Goal: Task Accomplishment & Management: Manage account settings

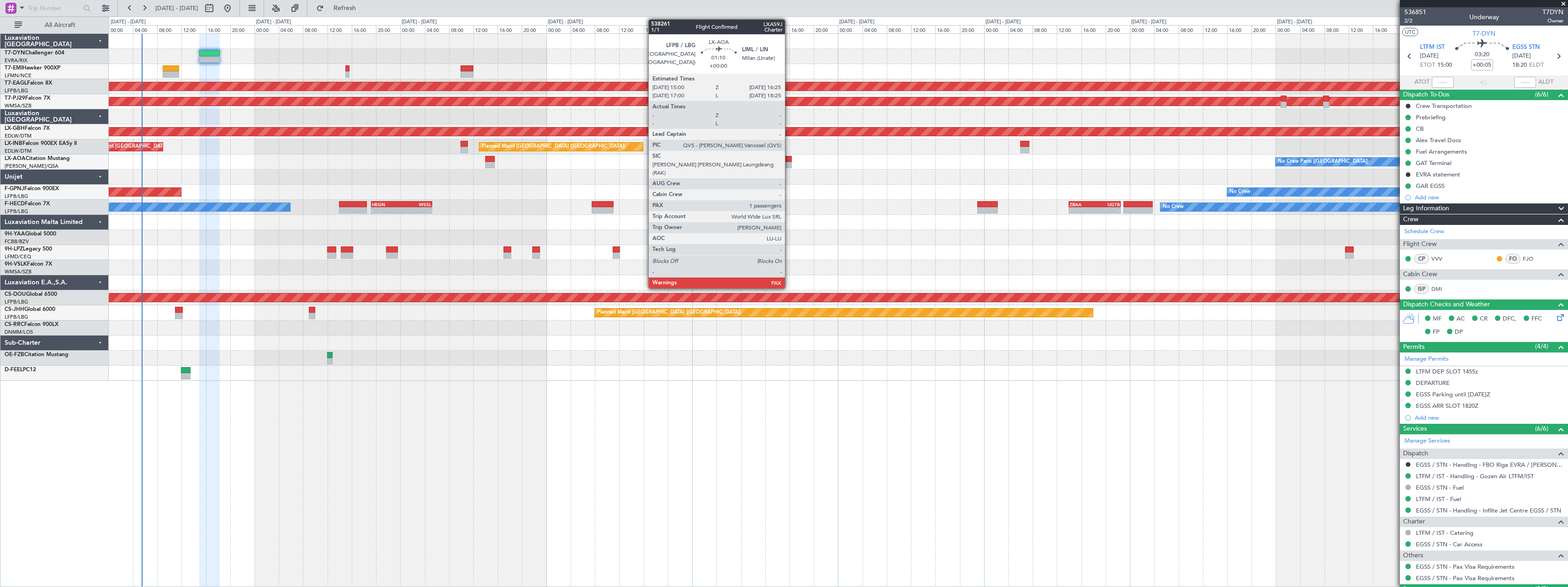
click at [789, 160] on div at bounding box center [787, 159] width 9 height 7
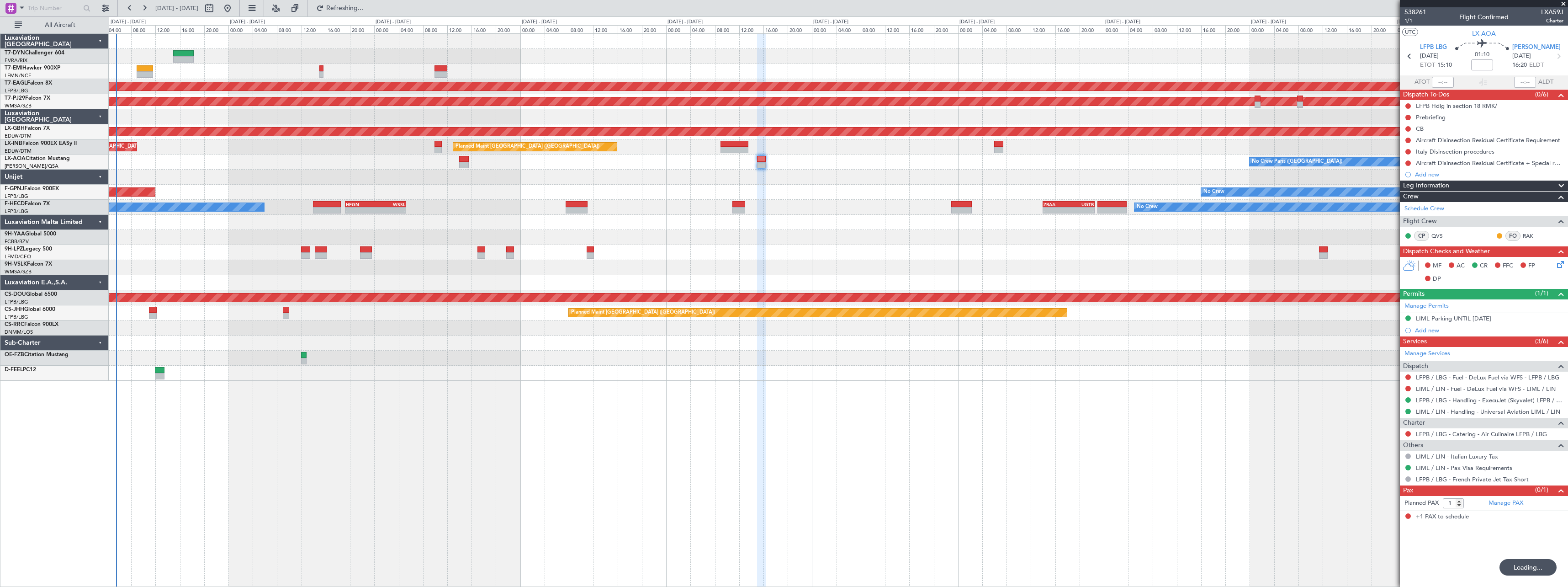
click at [871, 187] on div "Planned Maint [GEOGRAPHIC_DATA] ([GEOGRAPHIC_DATA]) No Crew No Crew" at bounding box center [838, 192] width 1459 height 15
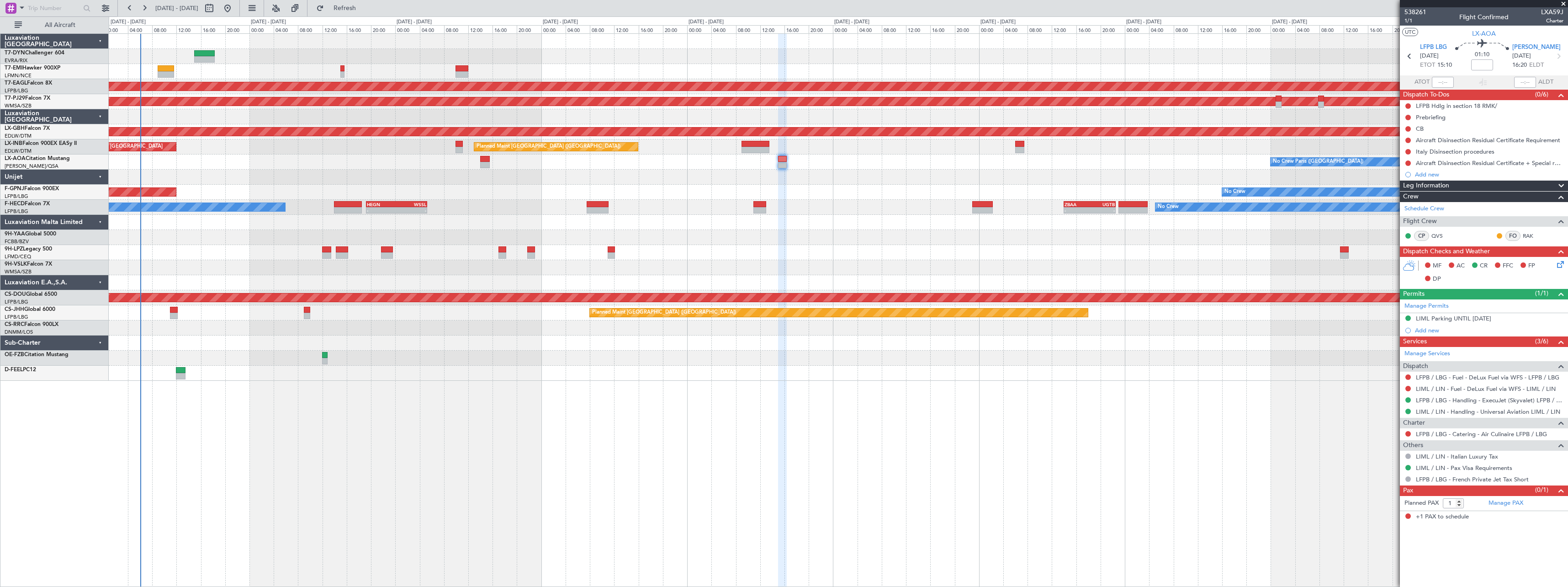
click at [215, 175] on div "No Crew Planned Maint [GEOGRAPHIC_DATA] (Al Maktoum Intl) Planned Maint [GEOGRA…" at bounding box center [838, 208] width 1459 height 347
click at [303, 58] on div at bounding box center [838, 56] width 1459 height 15
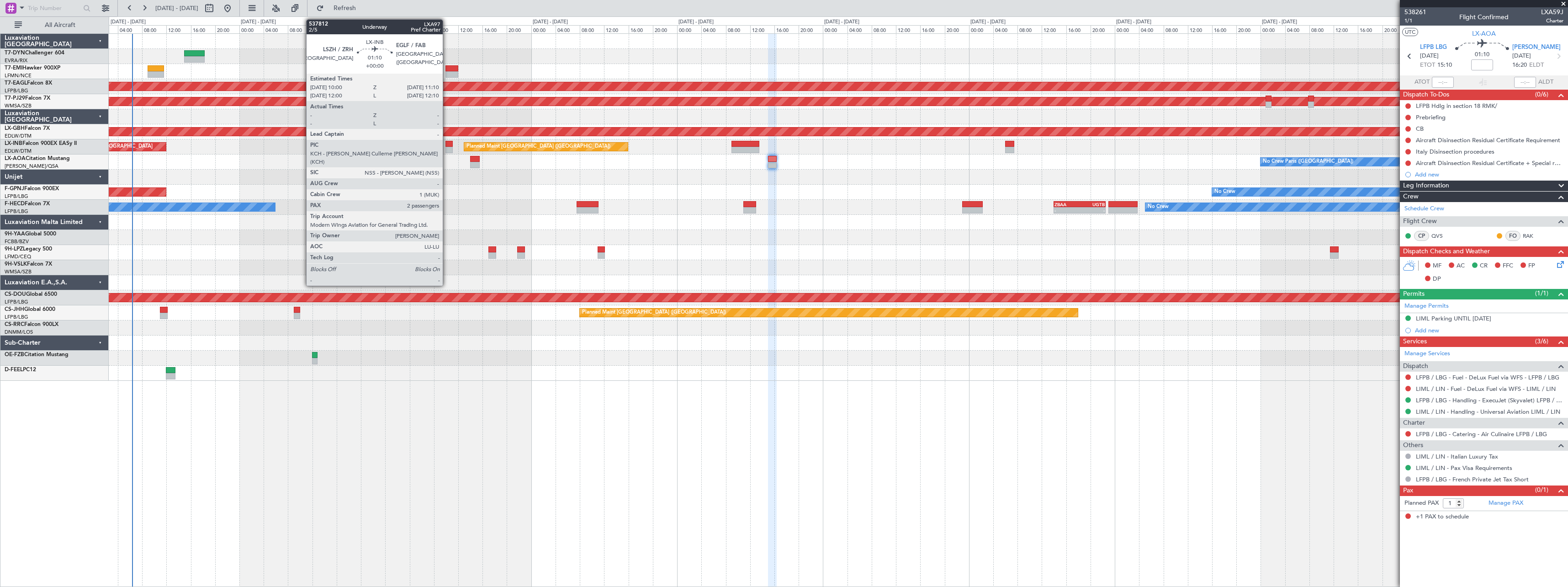
click at [447, 146] on div at bounding box center [449, 144] width 7 height 7
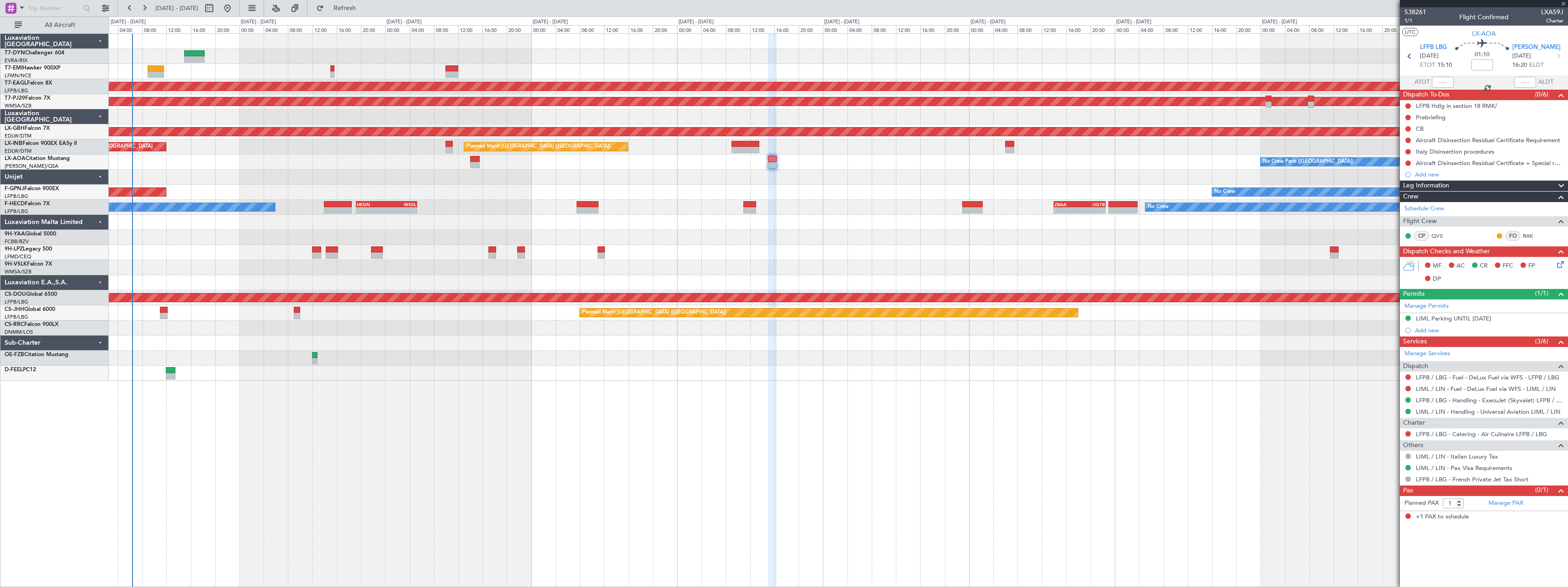
type input "2"
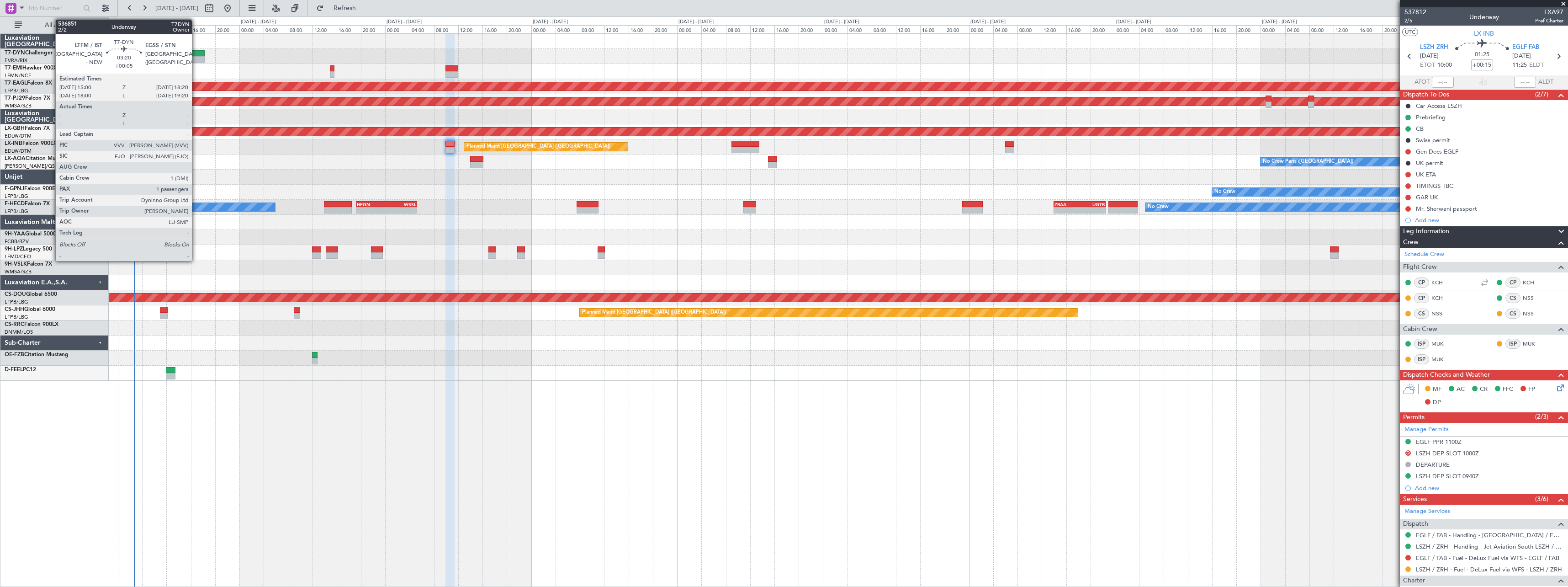
click at [196, 57] on div at bounding box center [194, 59] width 21 height 7
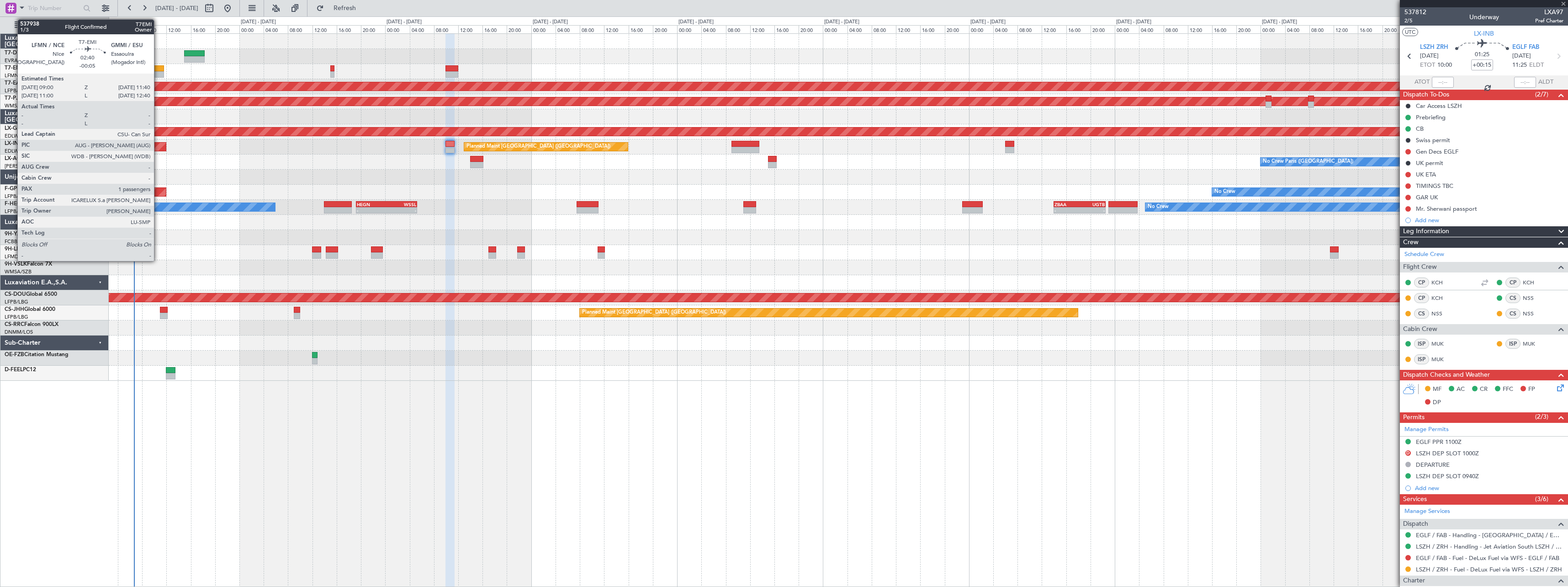
click at [158, 66] on div at bounding box center [155, 68] width 16 height 7
type input "+00:05"
type input "1"
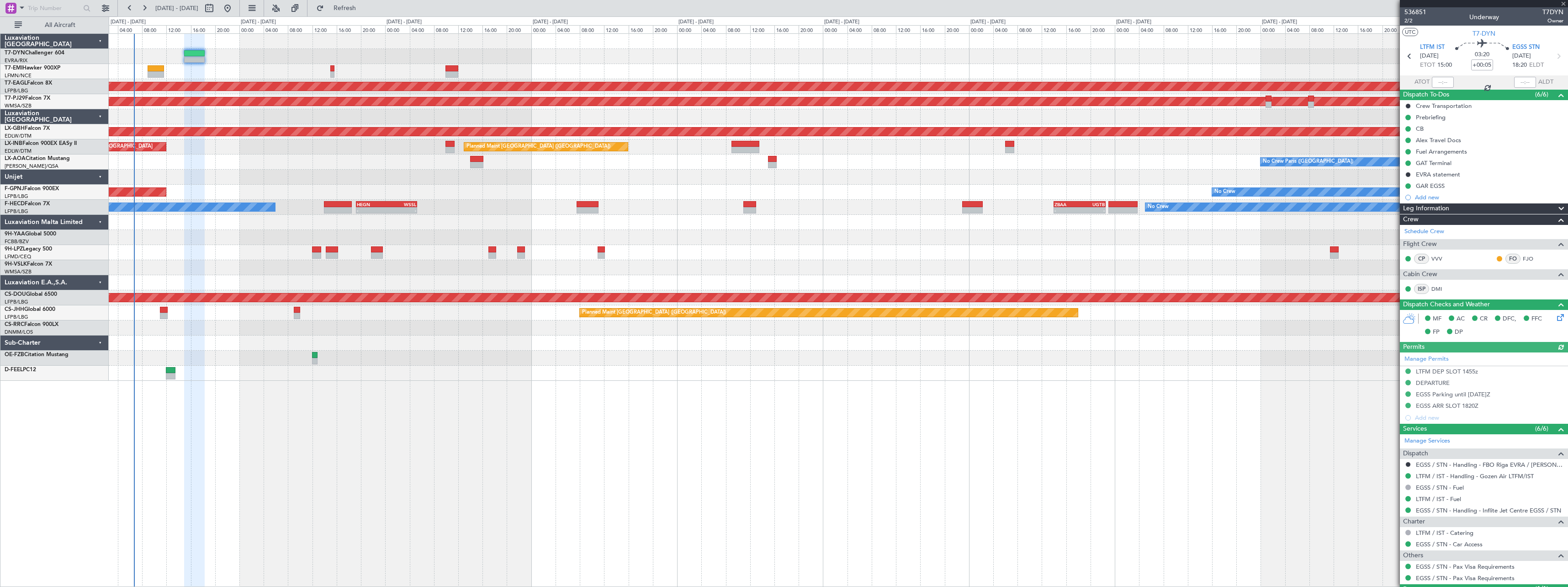
type input "-00:05"
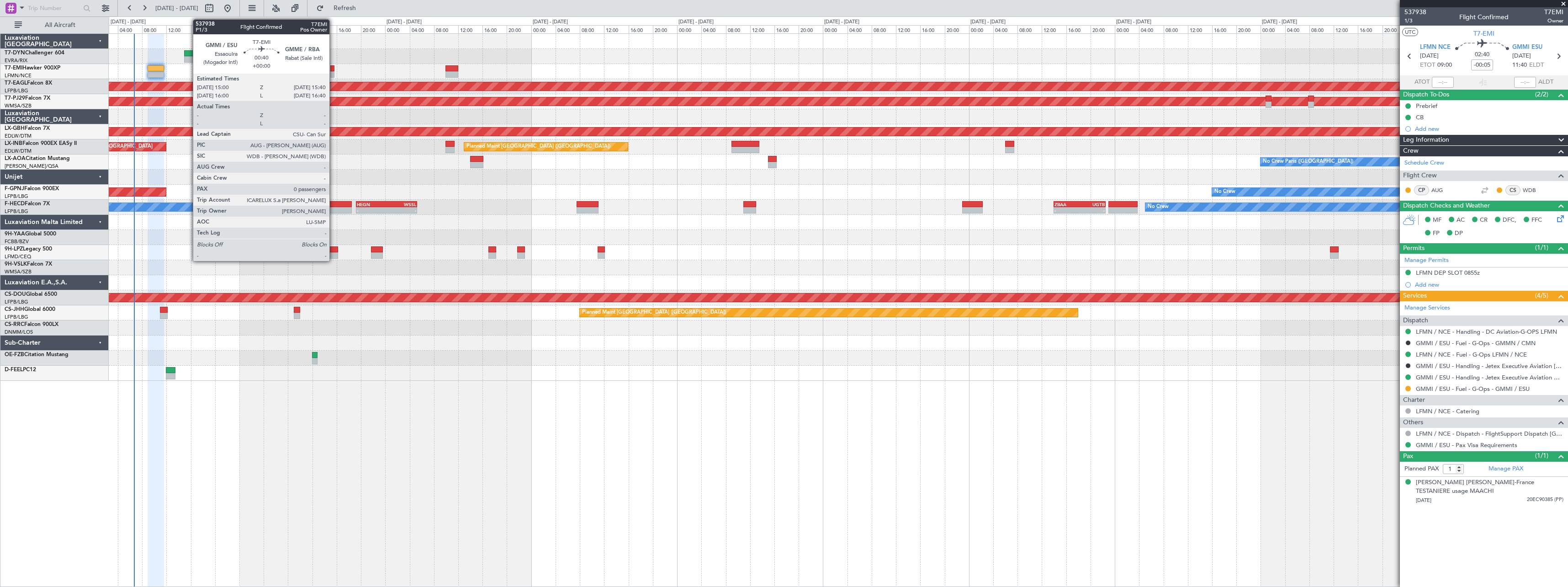
click at [334, 69] on div at bounding box center [332, 68] width 4 height 7
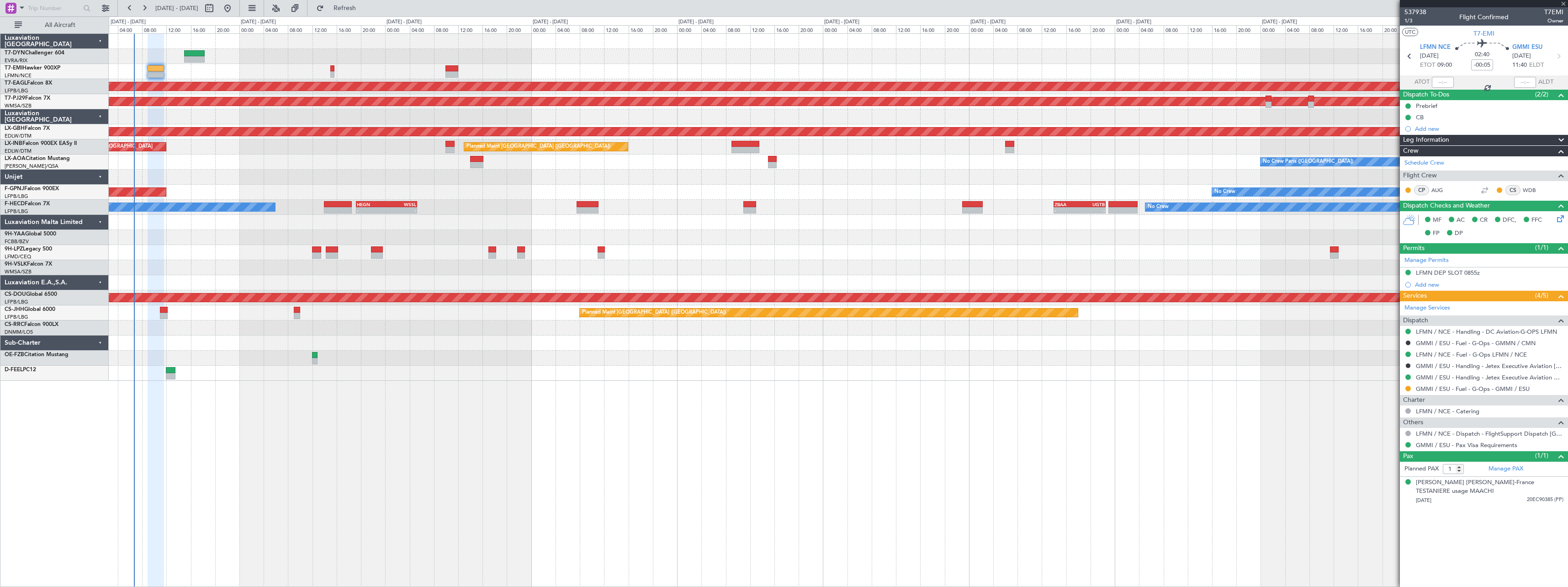
type input "0"
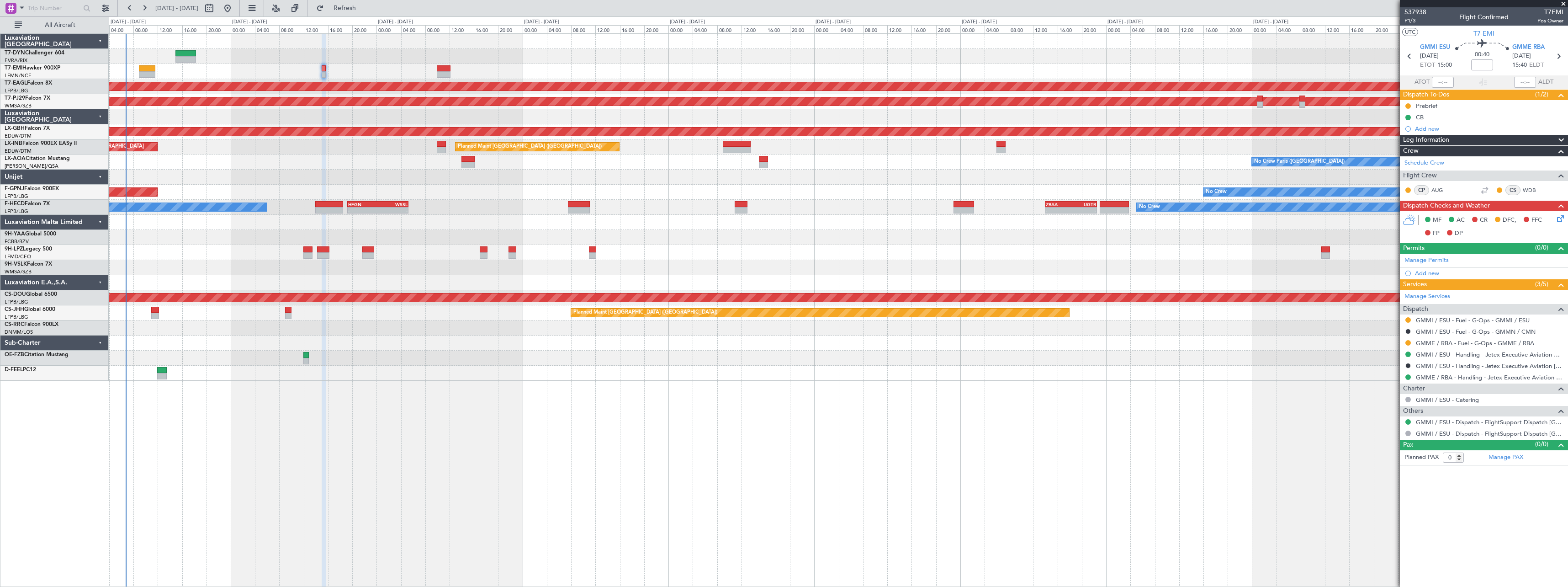
click at [248, 56] on div at bounding box center [838, 56] width 1459 height 15
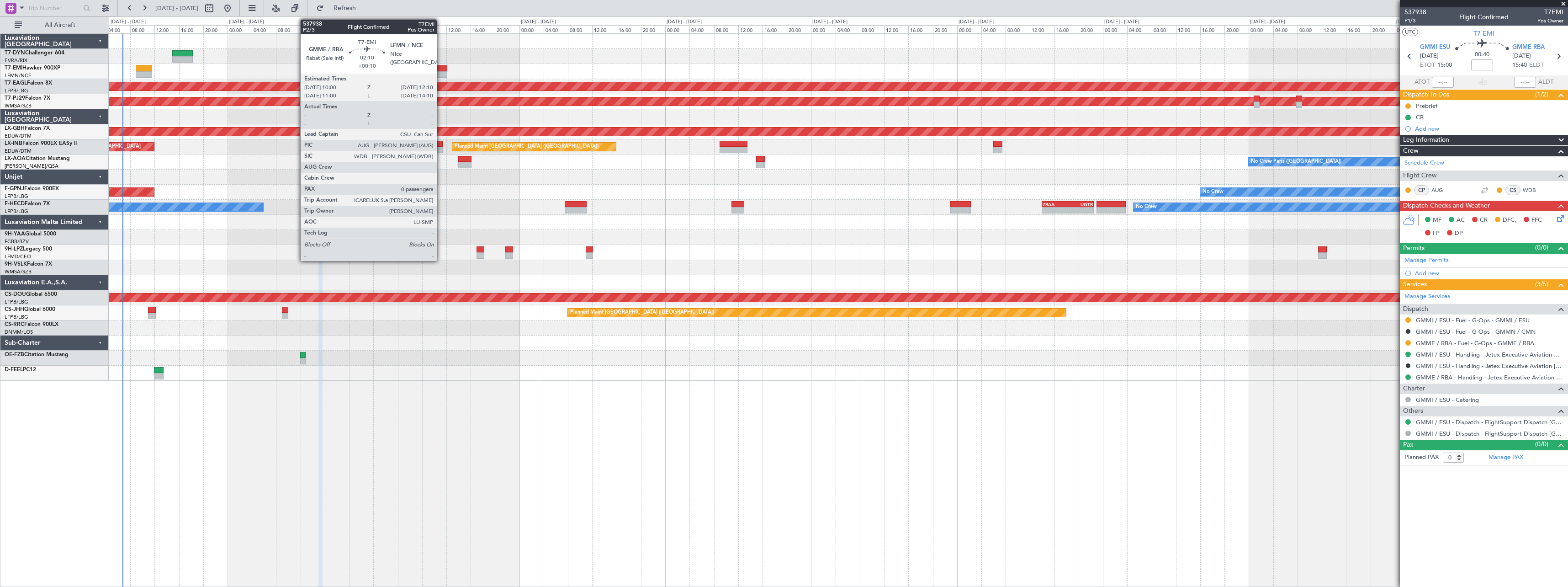
click at [441, 67] on div at bounding box center [440, 68] width 13 height 7
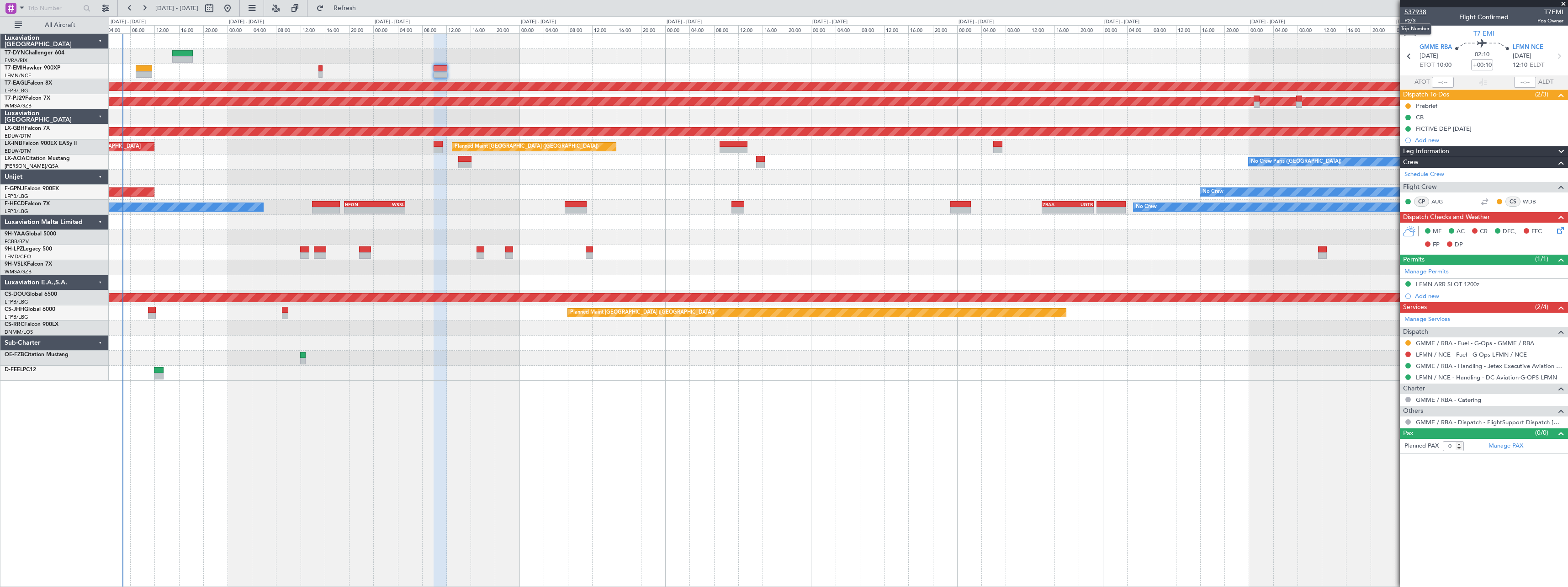
click at [1422, 12] on span "537938" at bounding box center [1415, 12] width 22 height 10
click at [363, 10] on span "Refresh" at bounding box center [345, 8] width 38 height 7
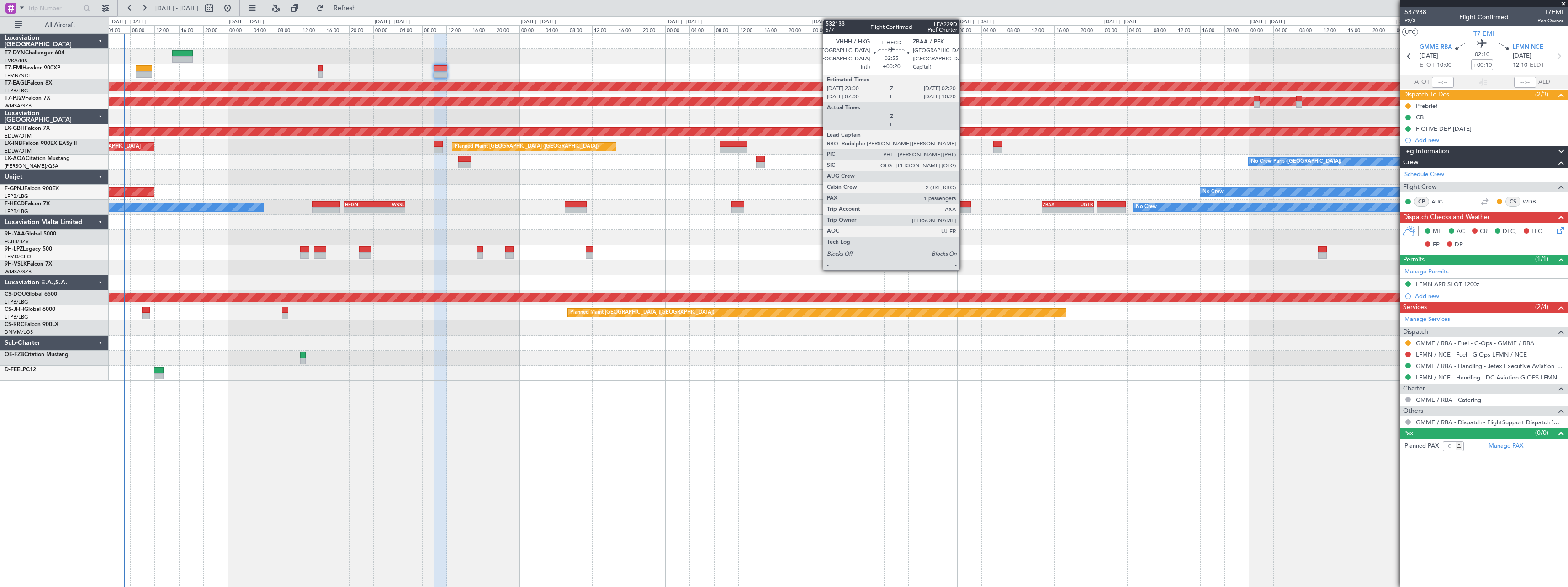
click at [964, 205] on div at bounding box center [961, 204] width 21 height 7
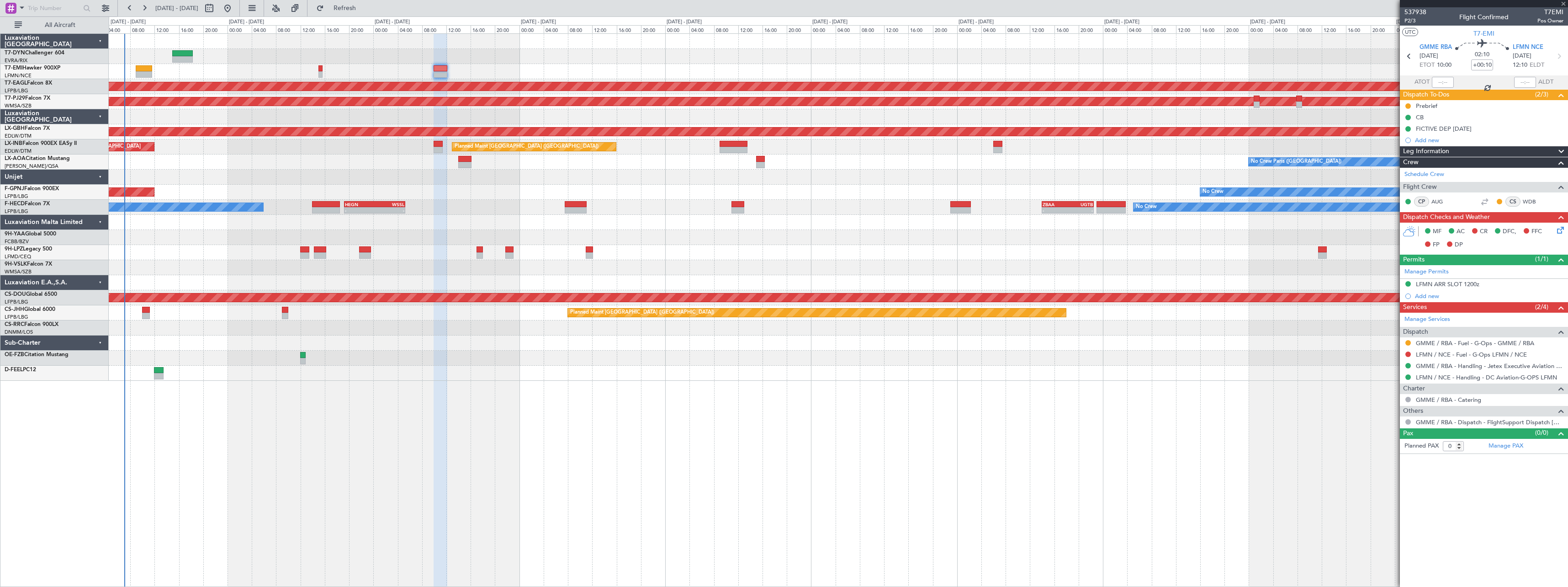
type input "+00:20"
type input "1"
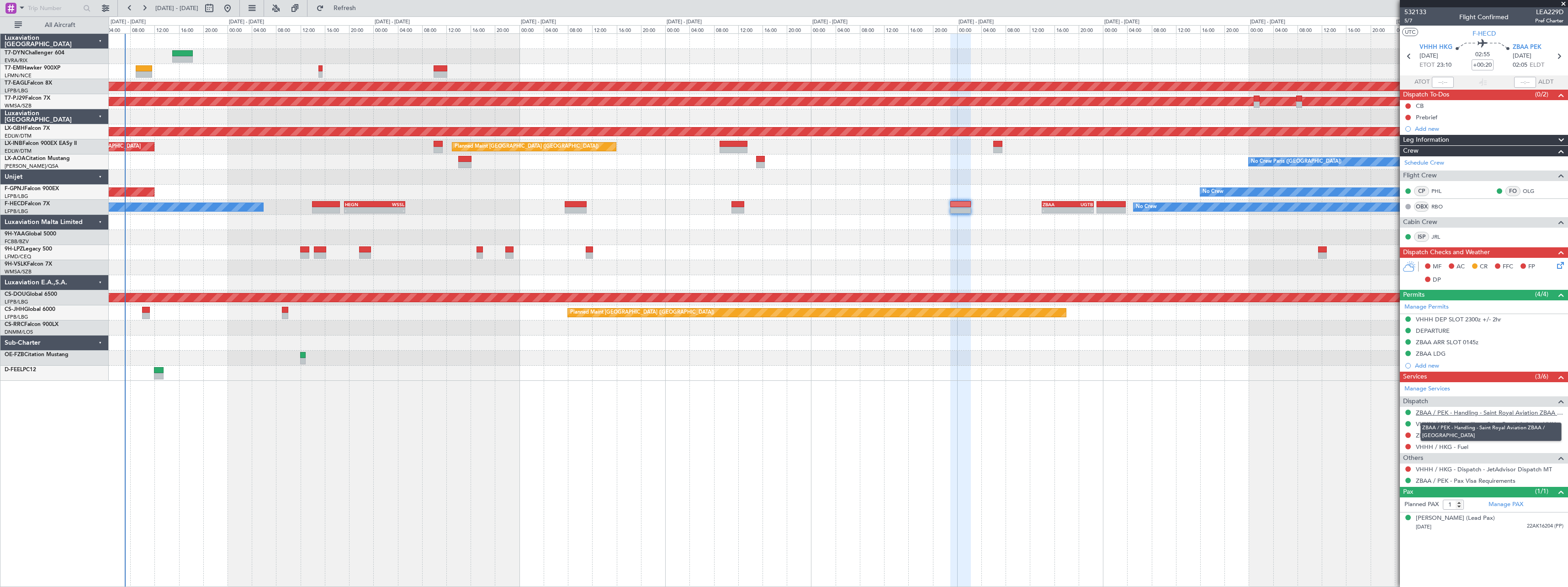
click at [1531, 410] on link "ZBAA / PEK - Handling - Saint Royal Aviation ZBAA / [GEOGRAPHIC_DATA]" at bounding box center [1489, 412] width 147 height 8
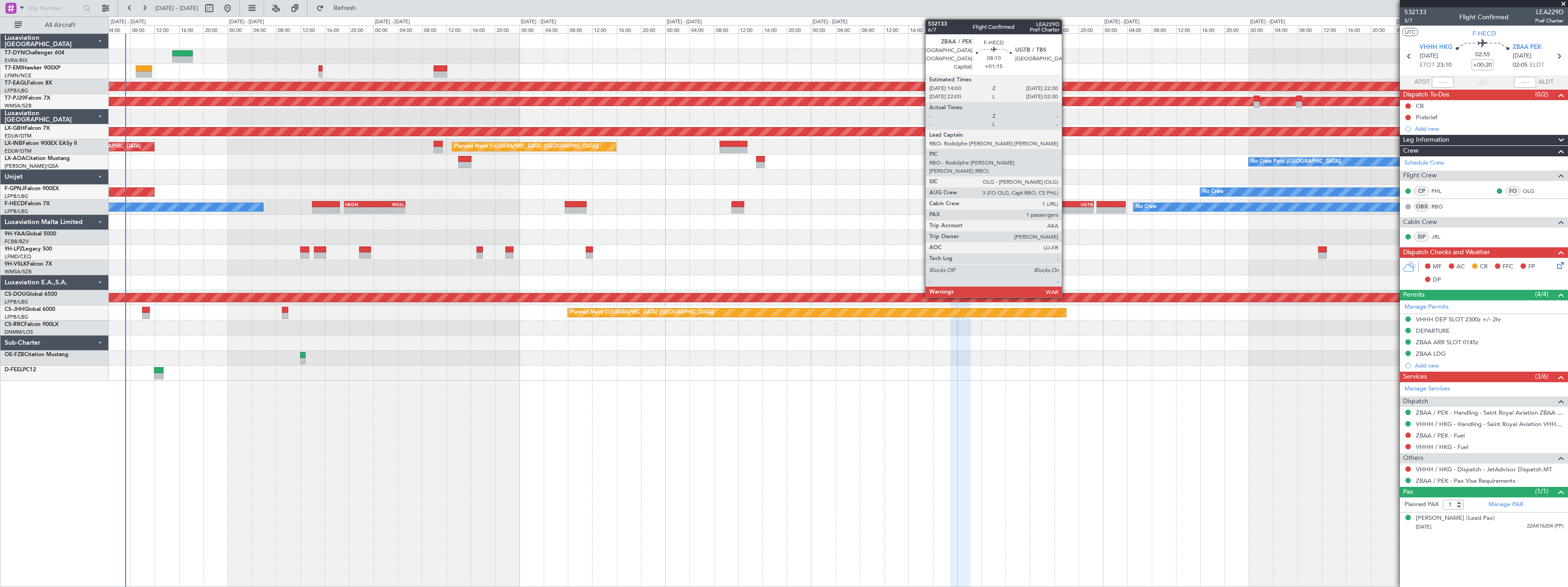
click at [1066, 201] on div "ZBAA 14:00 Z UGTB 22:30 Z" at bounding box center [1068, 204] width 52 height 7
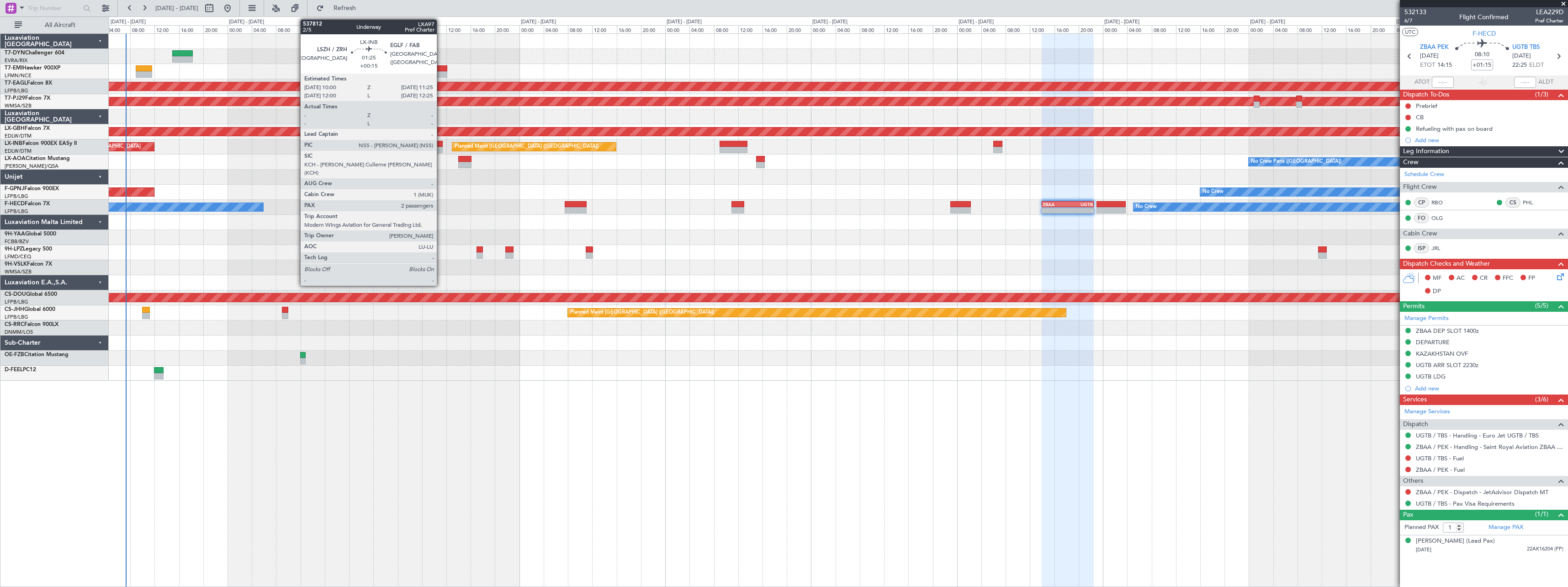
click at [441, 142] on div at bounding box center [438, 144] width 9 height 7
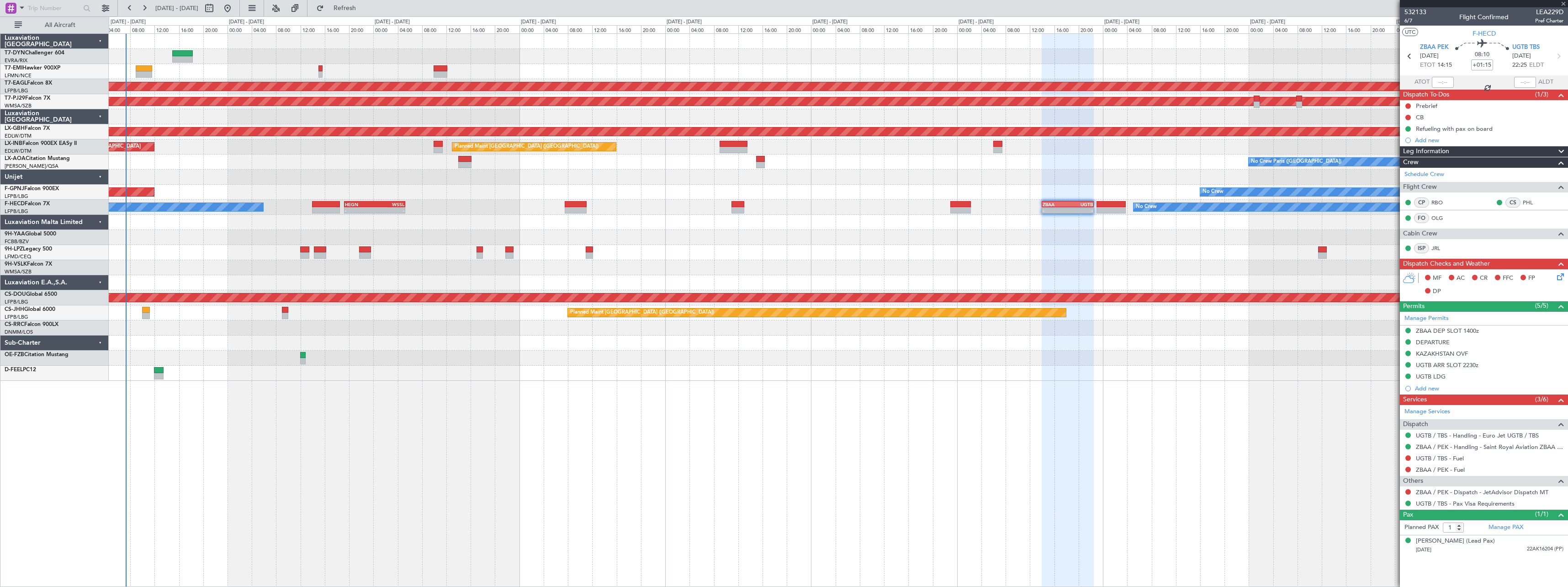
type input "+00:15"
type input "2"
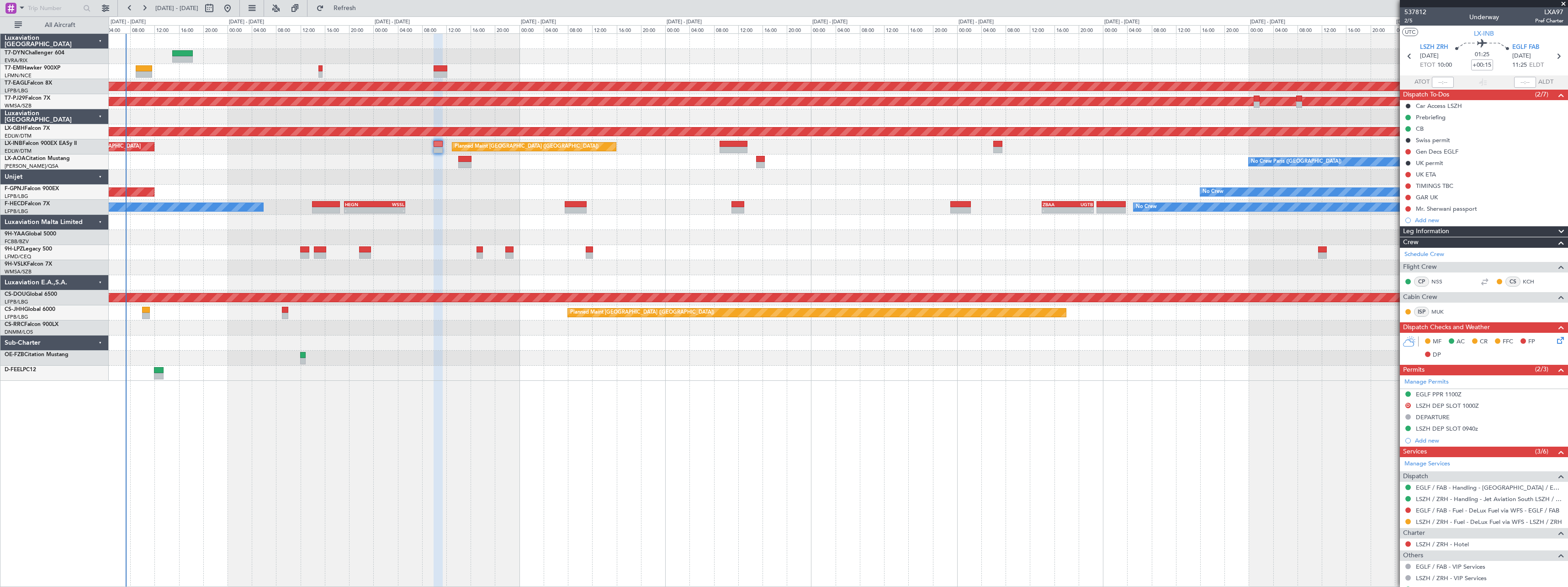
click at [1556, 338] on icon at bounding box center [1559, 339] width 7 height 7
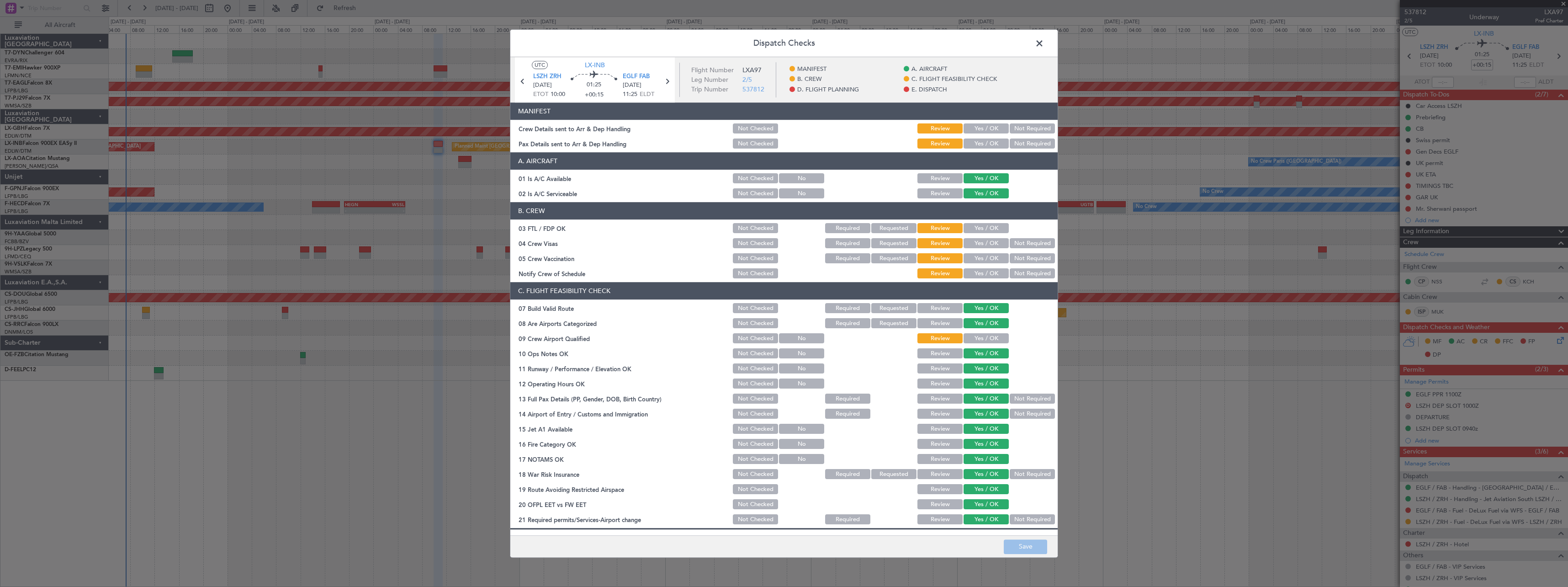
click at [977, 128] on button "Yes / OK" at bounding box center [986, 128] width 45 height 10
click at [977, 141] on button "Yes / OK" at bounding box center [986, 144] width 45 height 10
click at [1016, 550] on button "Save" at bounding box center [1025, 547] width 43 height 15
click at [1044, 45] on span at bounding box center [1044, 46] width 0 height 18
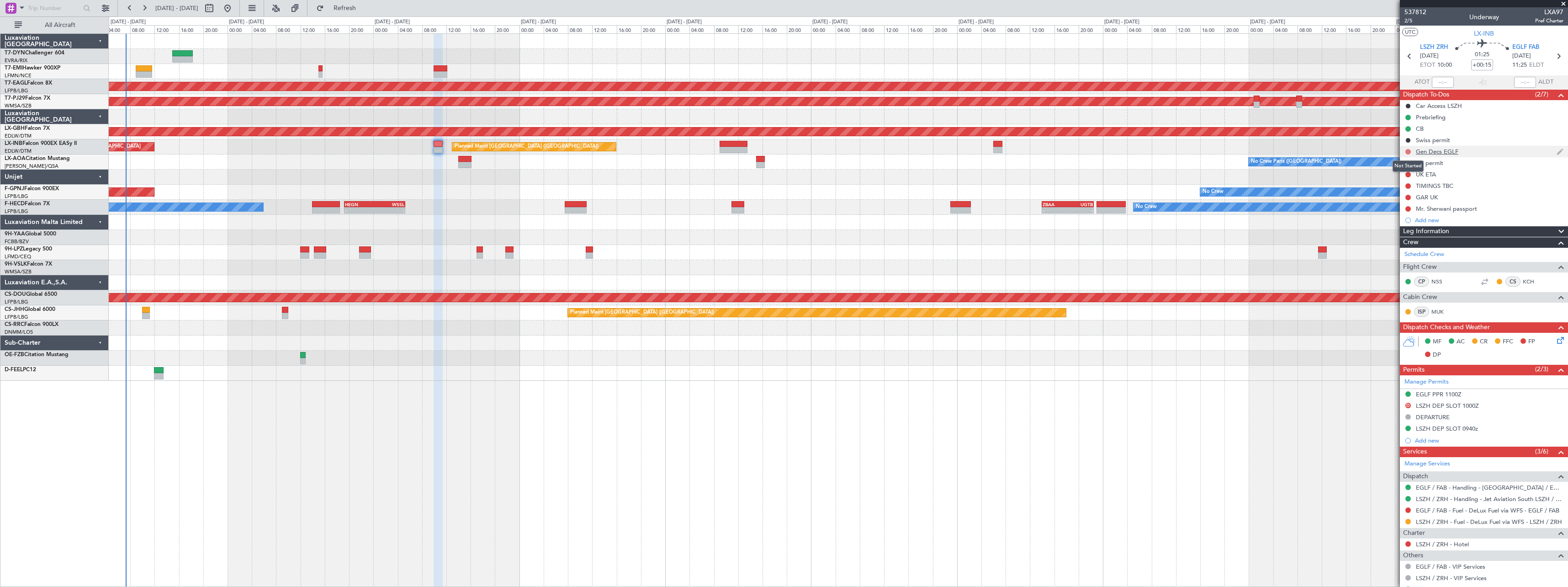
click at [1408, 152] on button at bounding box center [1408, 152] width 5 height 5
click at [1415, 189] on span "Completed" at bounding box center [1412, 192] width 30 height 9
click at [1501, 151] on div "Gen Decs EGLF" at bounding box center [1484, 151] width 168 height 12
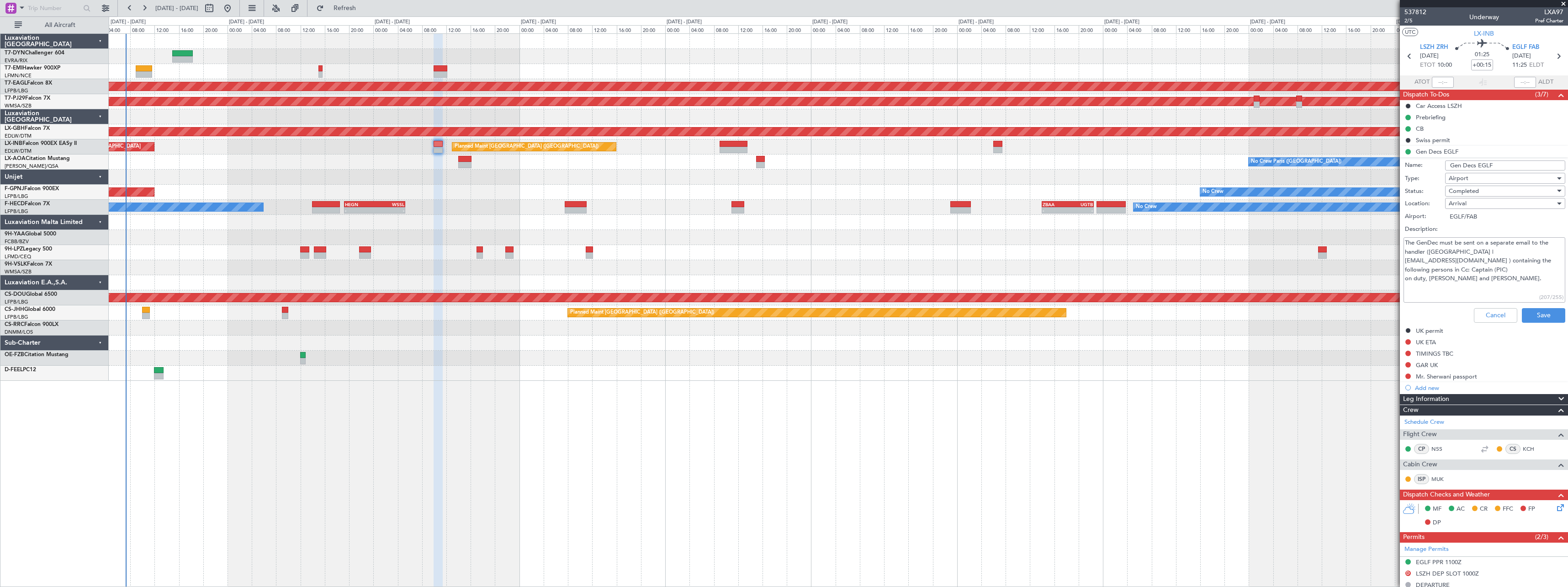
click at [1336, 329] on div at bounding box center [838, 328] width 1459 height 15
click at [1549, 315] on button "Save" at bounding box center [1543, 315] width 43 height 15
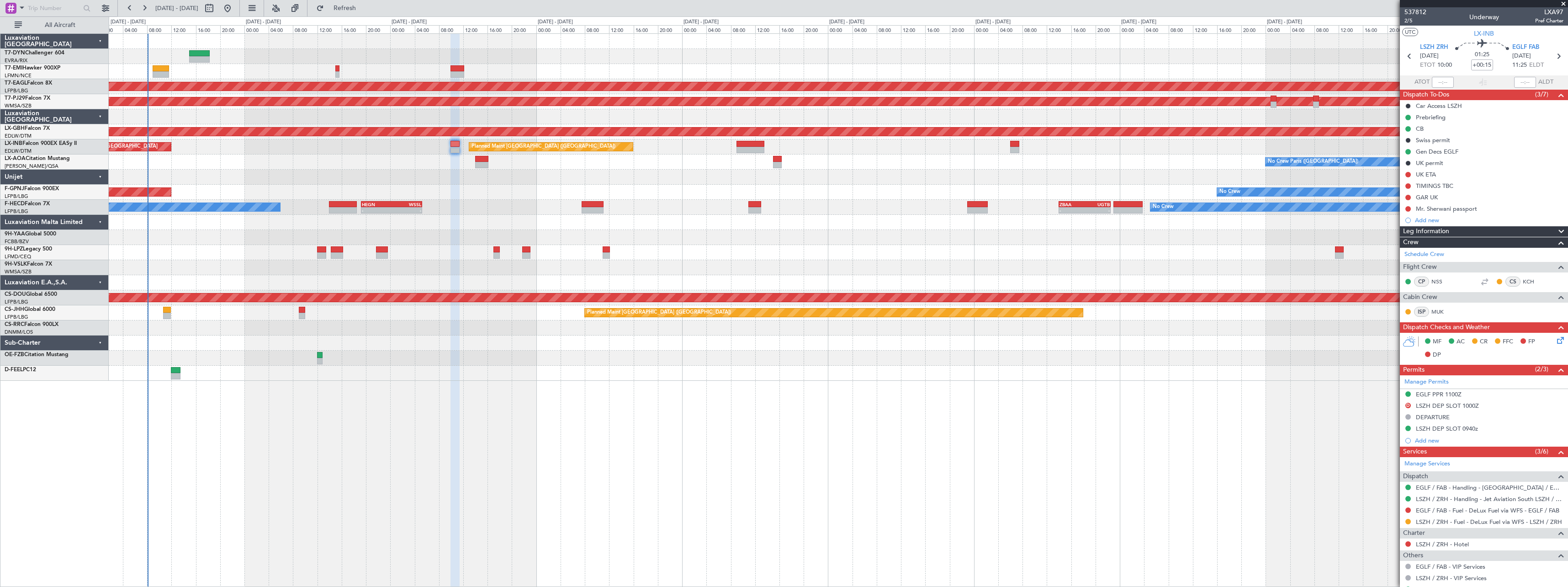
click at [215, 345] on div at bounding box center [838, 343] width 1459 height 15
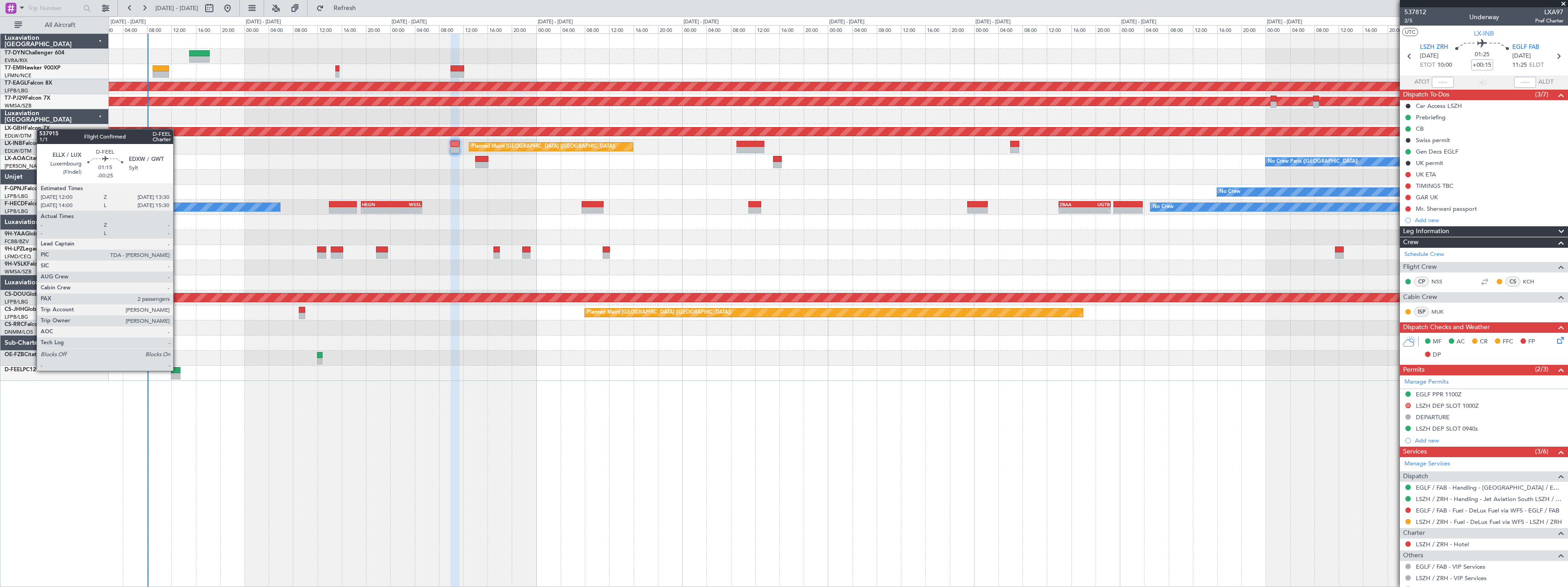
click at [177, 370] on div at bounding box center [175, 370] width 9 height 7
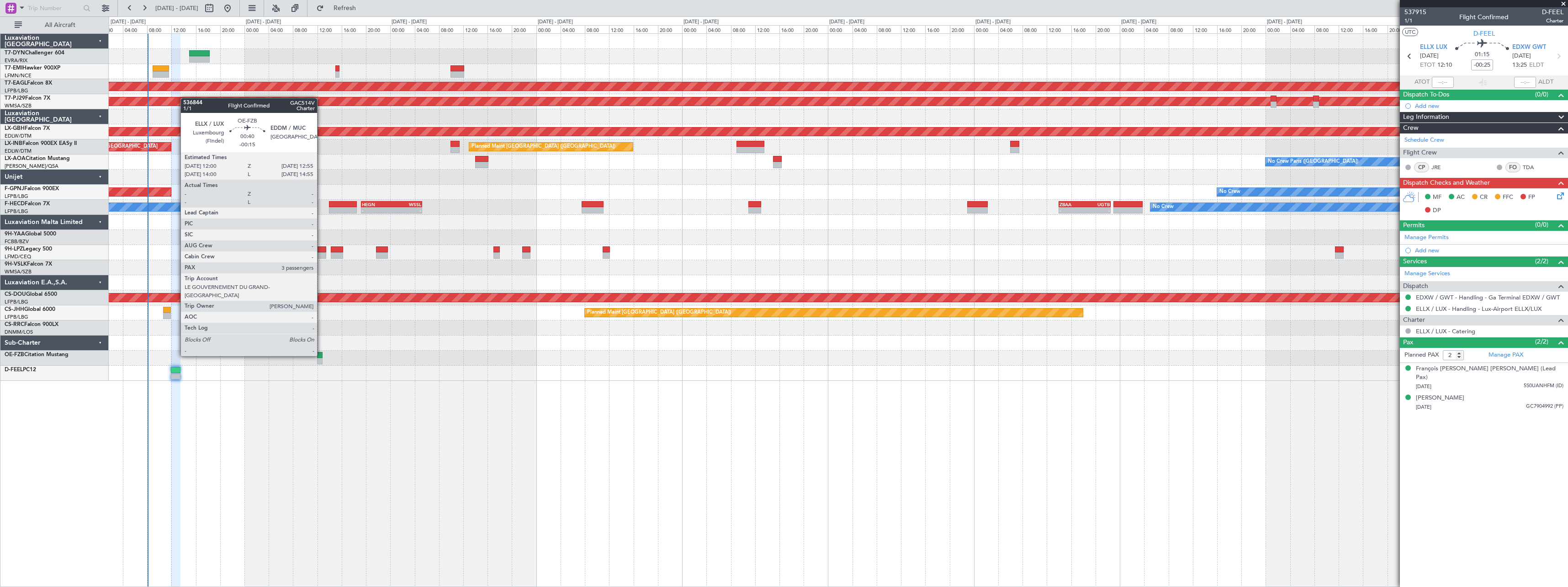
click at [321, 355] on div at bounding box center [320, 355] width 6 height 7
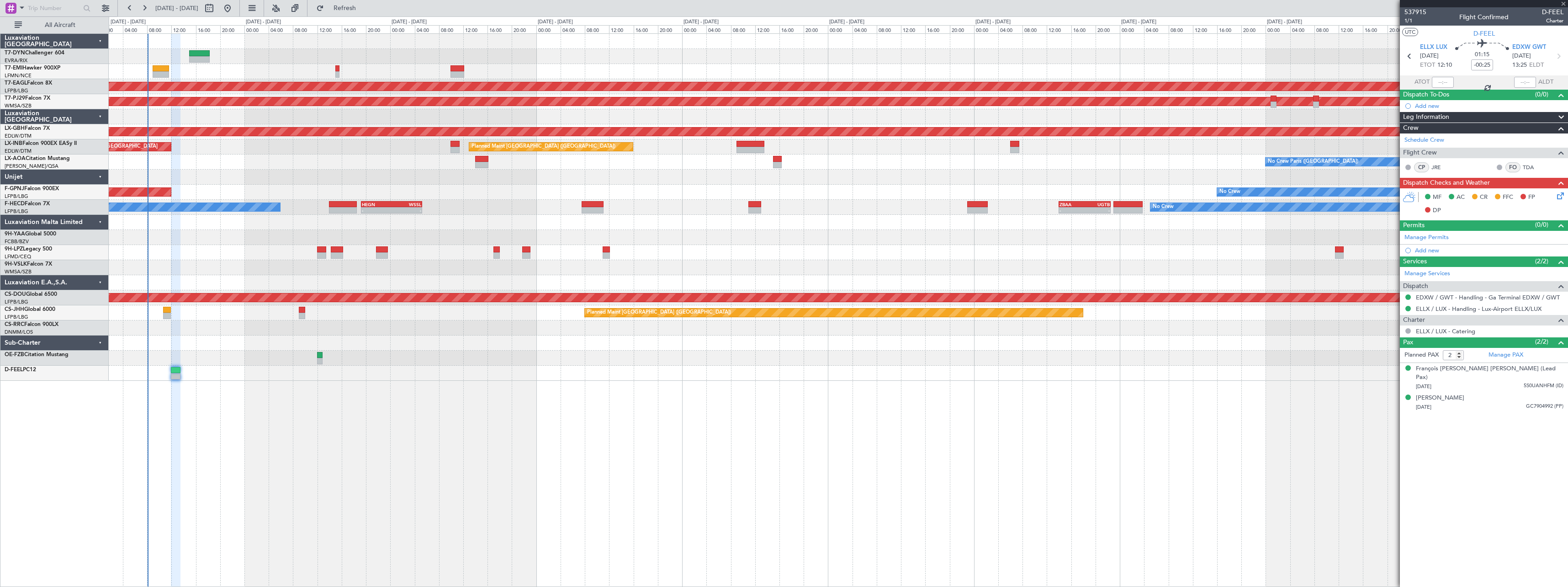
type input "-00:15"
type input "3"
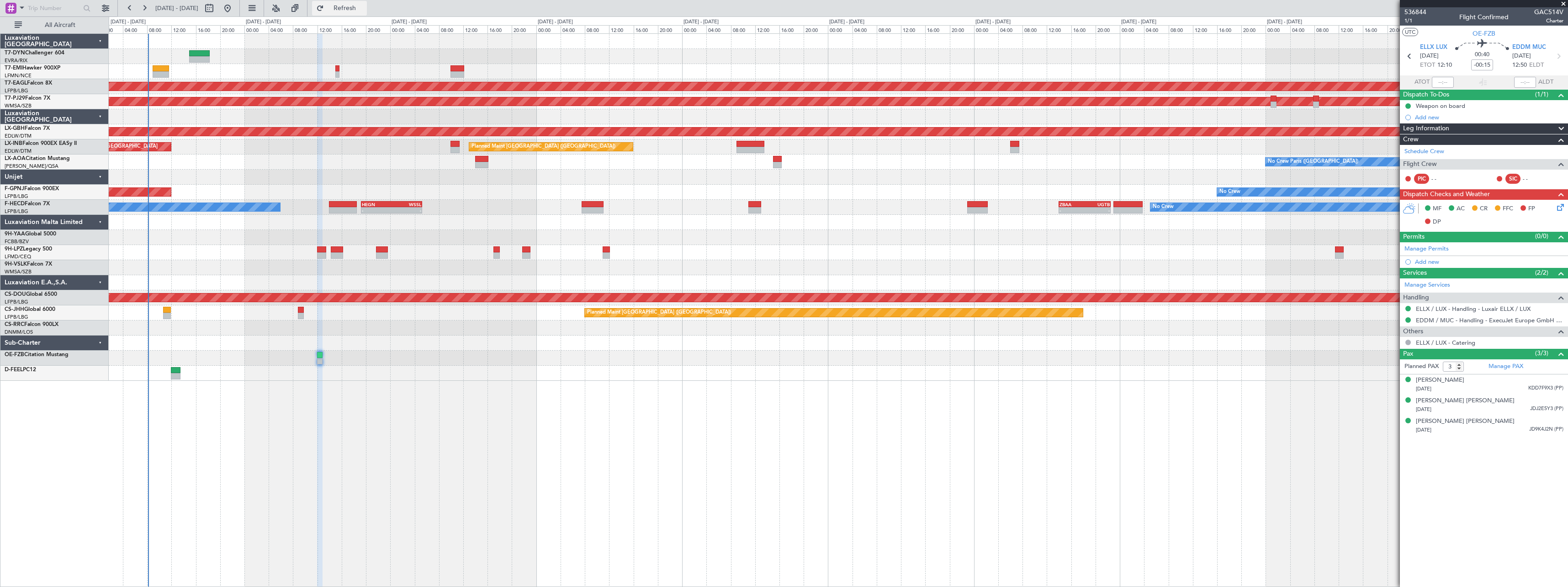
click at [367, 1] on button "Refresh" at bounding box center [340, 9] width 55 height 15
click at [58, 418] on div "Luxaviation San Marino T7-DYN Challenger 604 EVRA/RIX Riga (Riga Intl) T7-EMI H…" at bounding box center [55, 310] width 108 height 554
click at [355, 10] on span "Refresh" at bounding box center [345, 8] width 38 height 7
click at [364, 11] on span "Refresh" at bounding box center [345, 8] width 38 height 7
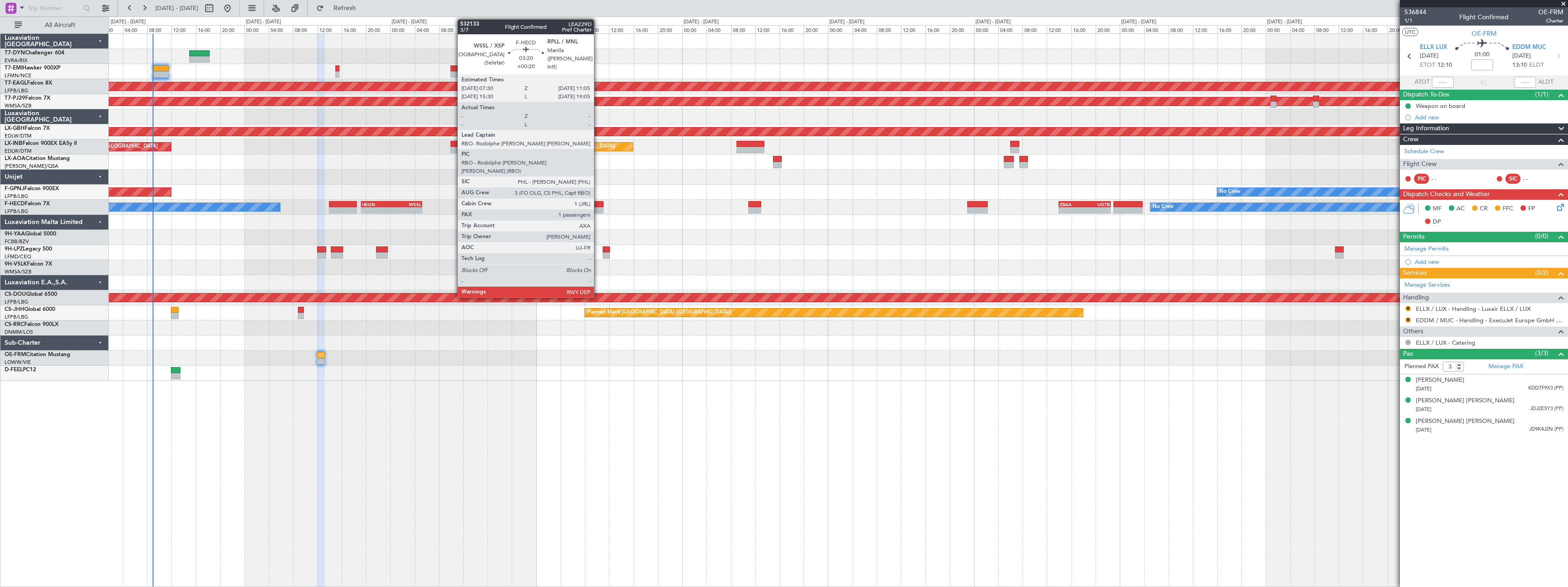
click at [598, 203] on div at bounding box center [592, 204] width 22 height 7
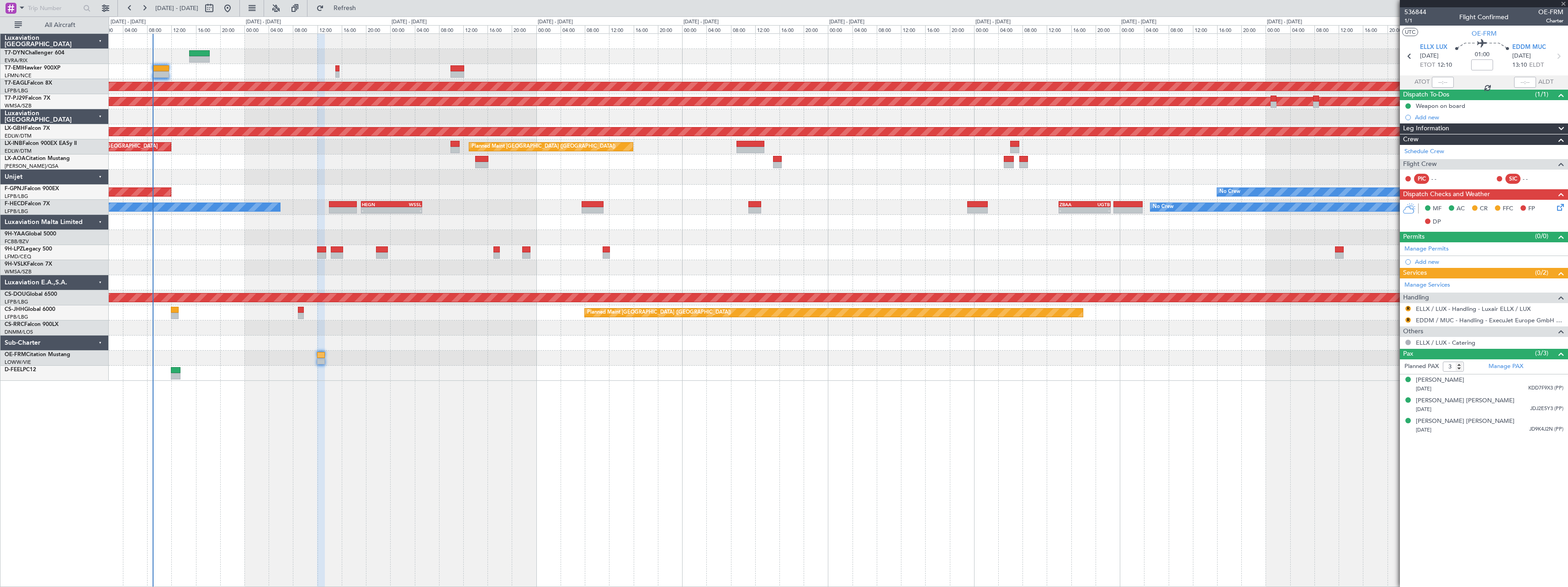
type input "+00:20"
type input "1"
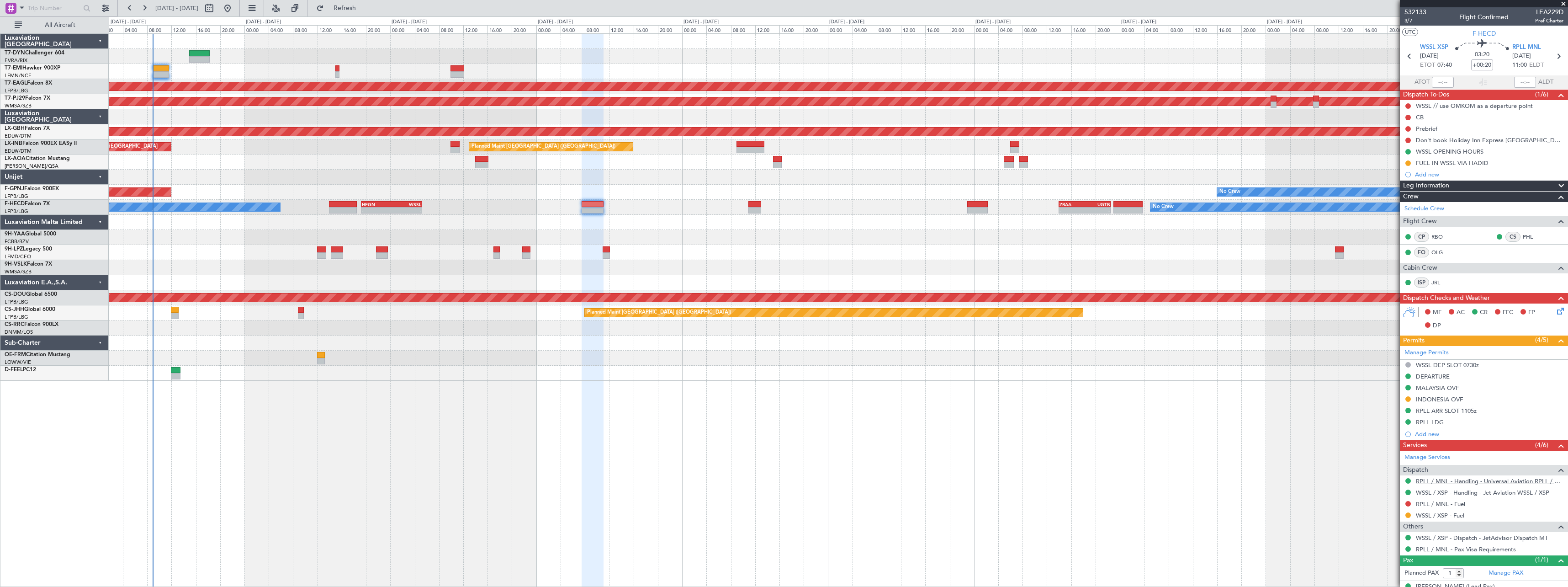
click at [1509, 482] on link "RPLL / MNL - Handling - Universal Aviation RPLL / MNL" at bounding box center [1489, 481] width 147 height 8
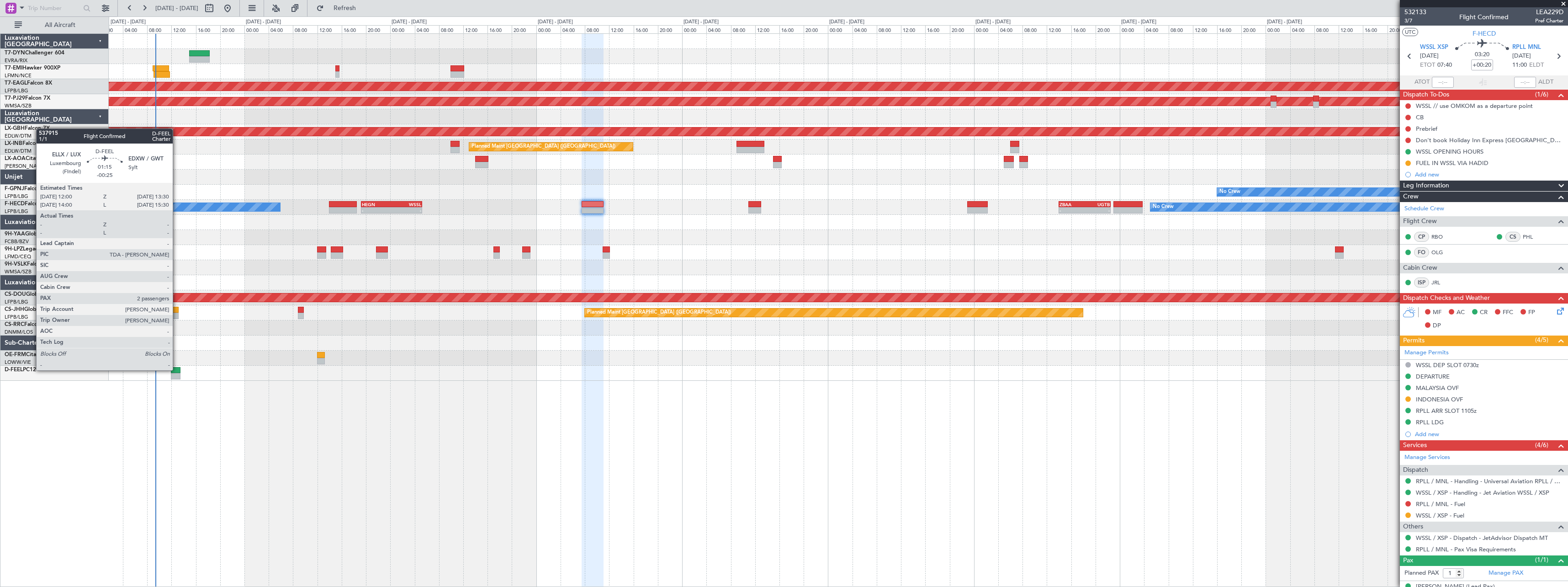
click at [177, 369] on div at bounding box center [175, 370] width 9 height 7
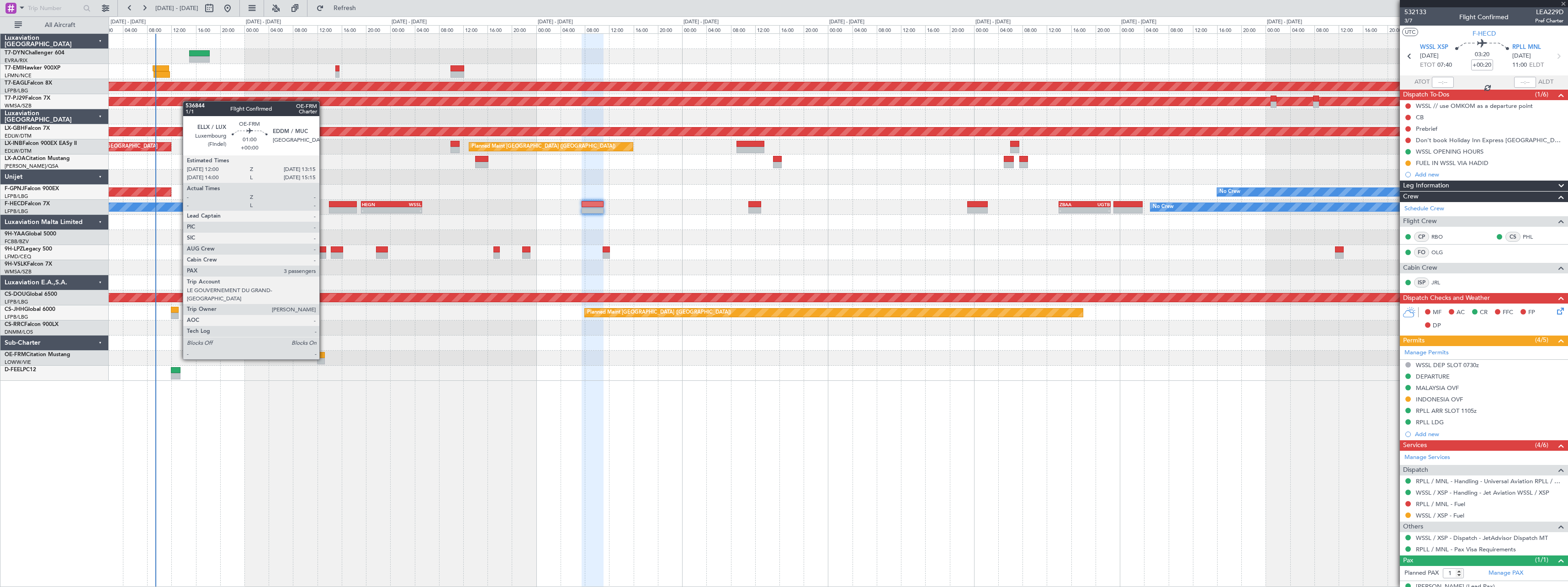
type input "-00:25"
type input "2"
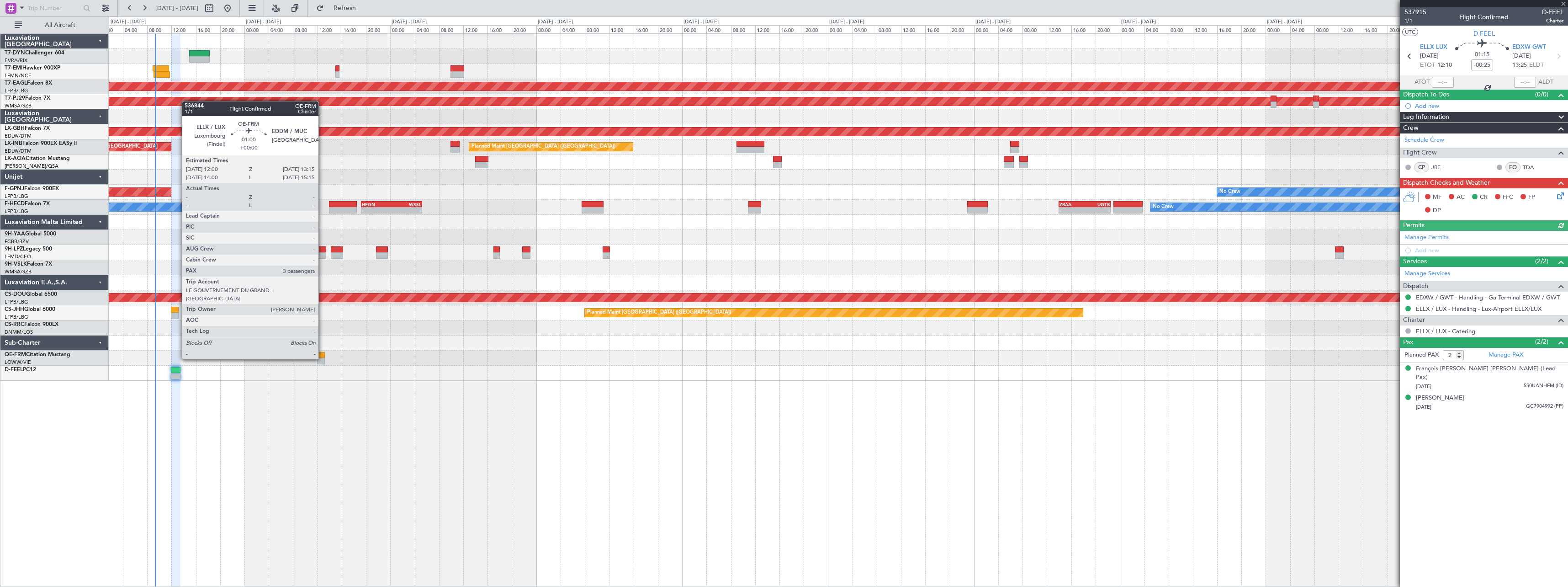
click at [323, 358] on div at bounding box center [321, 361] width 8 height 7
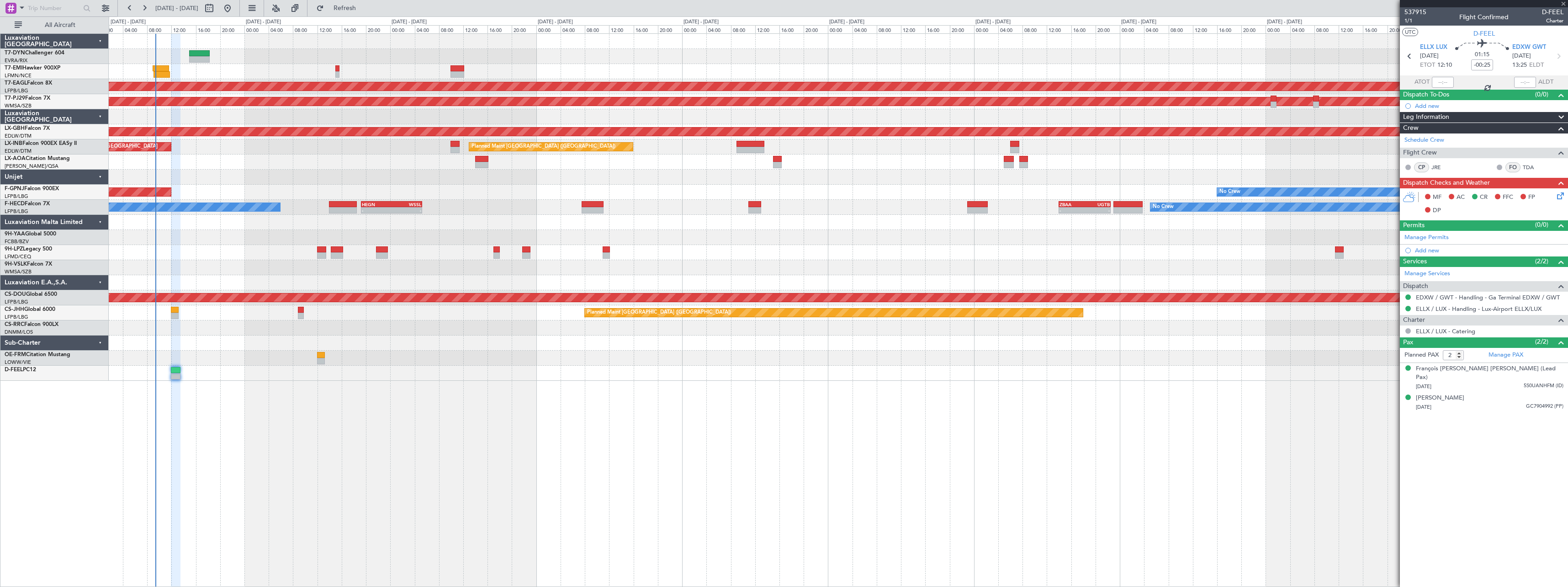
type input "3"
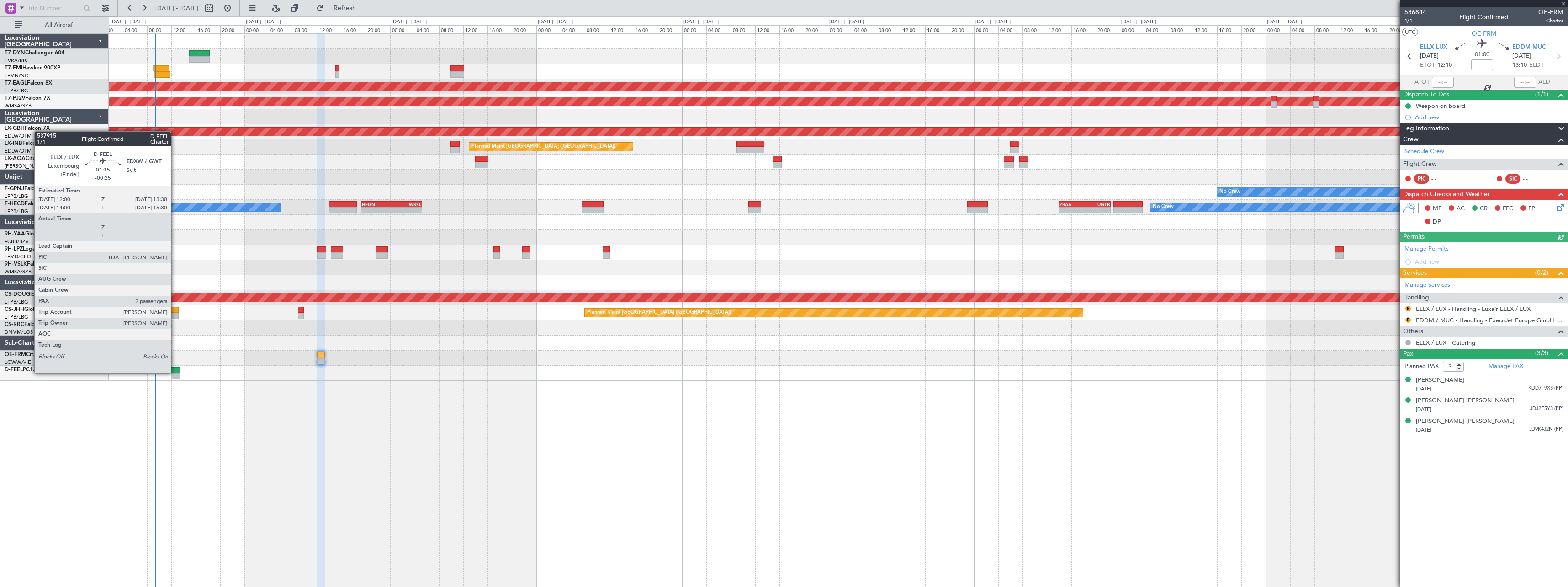
click at [175, 372] on div at bounding box center [175, 370] width 9 height 7
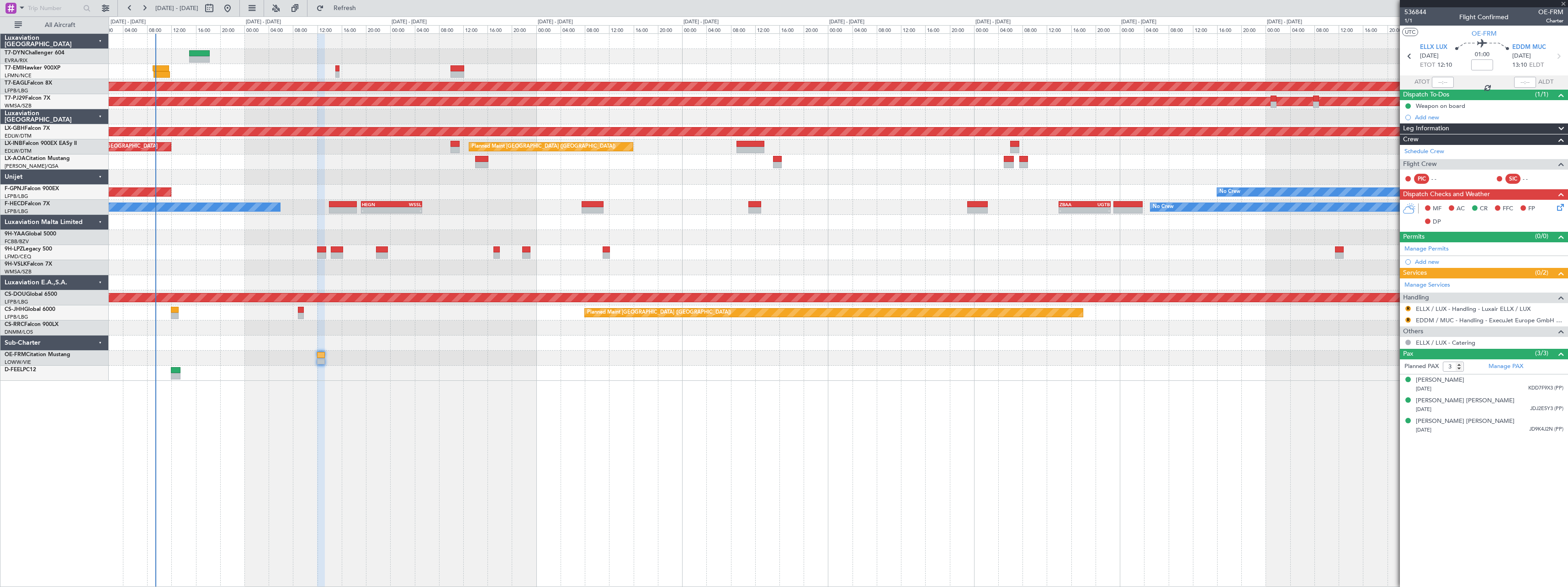
type input "-00:25"
type input "2"
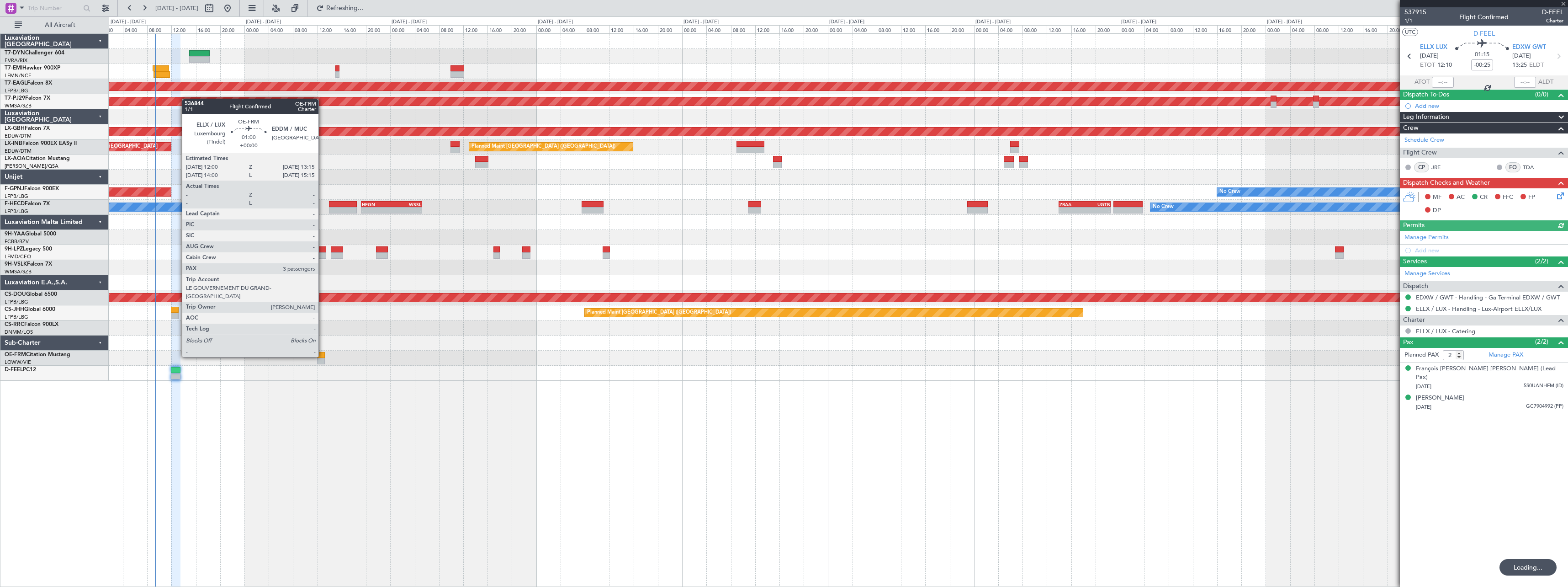
click at [323, 356] on div at bounding box center [321, 355] width 8 height 7
type input "3"
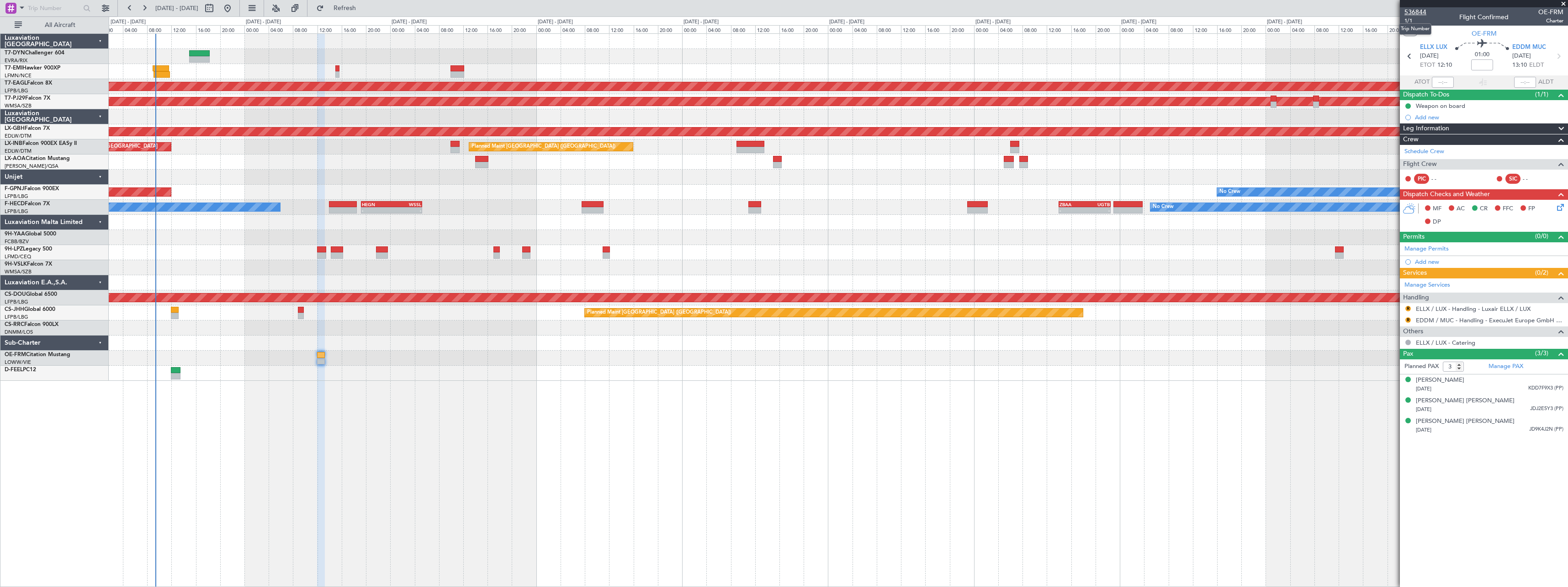
click at [1421, 14] on span "536844" at bounding box center [1415, 12] width 22 height 10
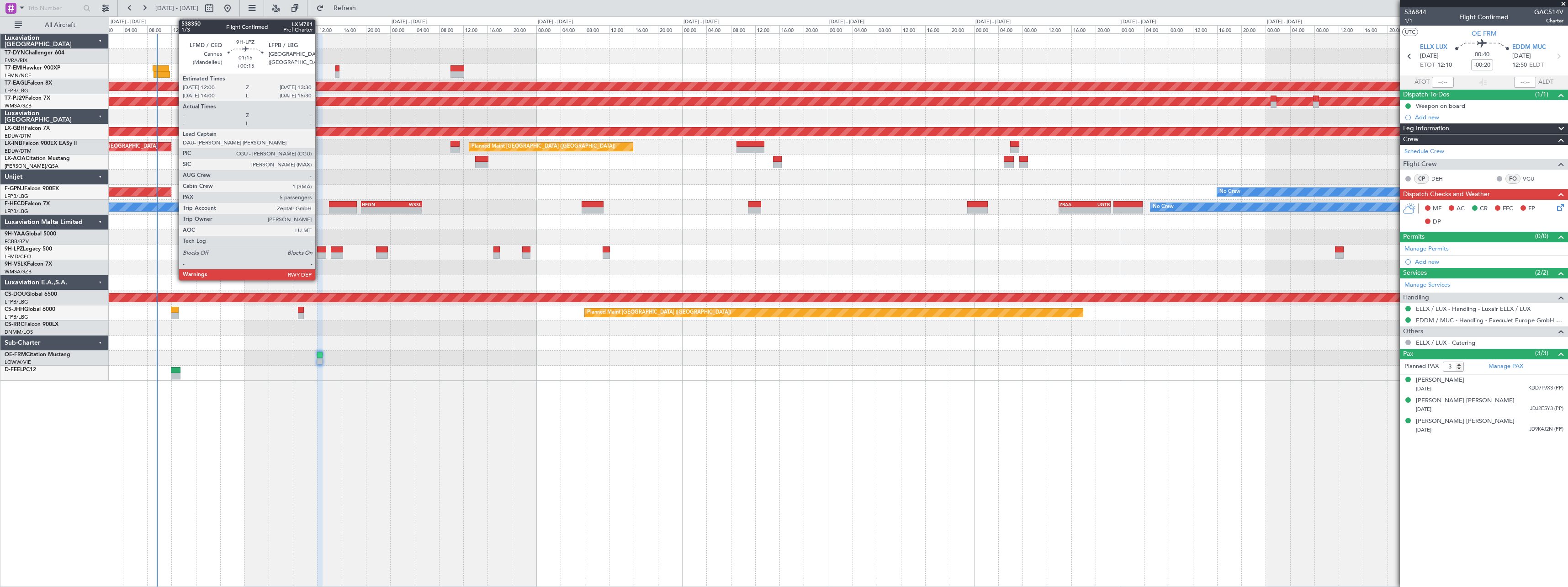
click at [320, 248] on div at bounding box center [321, 250] width 9 height 7
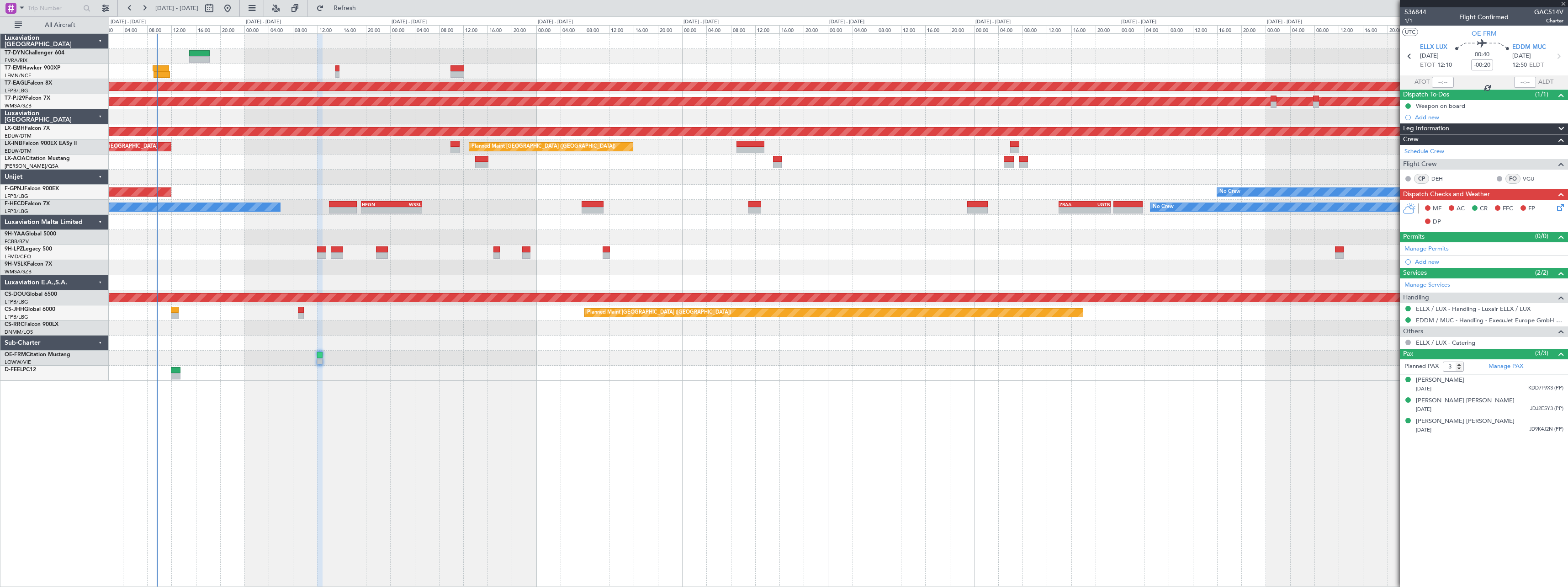
type input "+00:15"
type input "5"
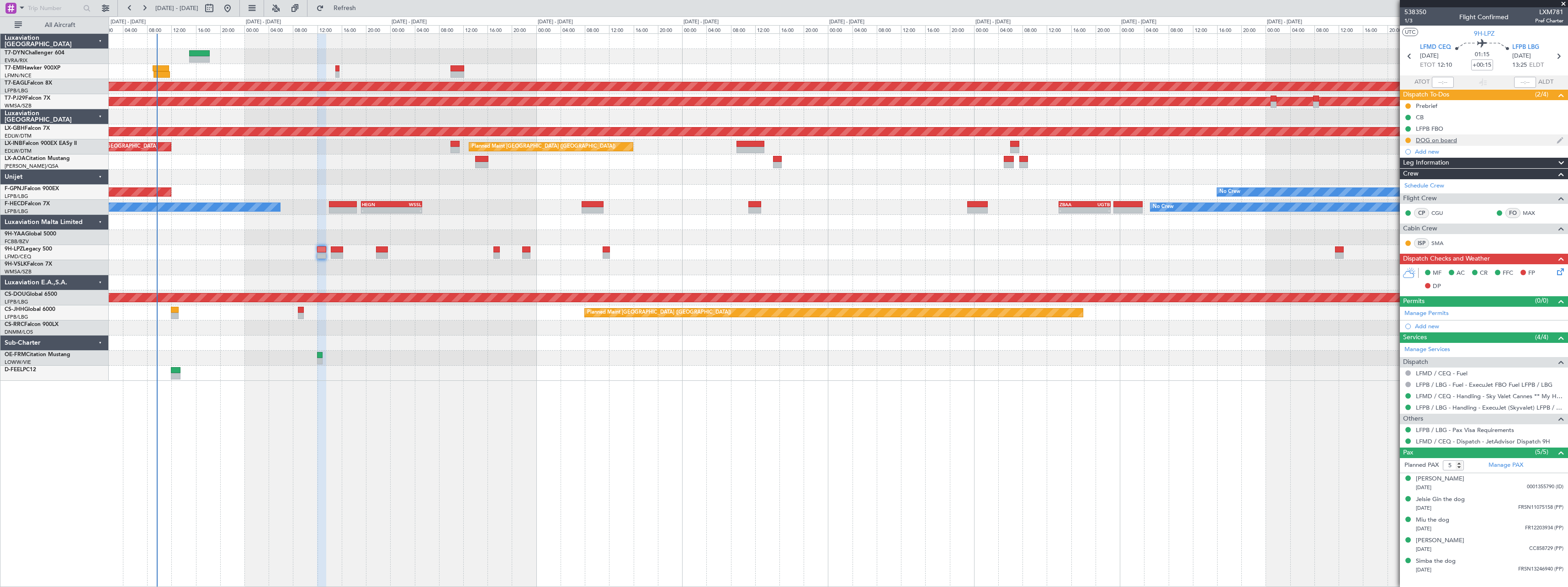
click at [1460, 139] on div "DOG on board" at bounding box center [1484, 140] width 168 height 12
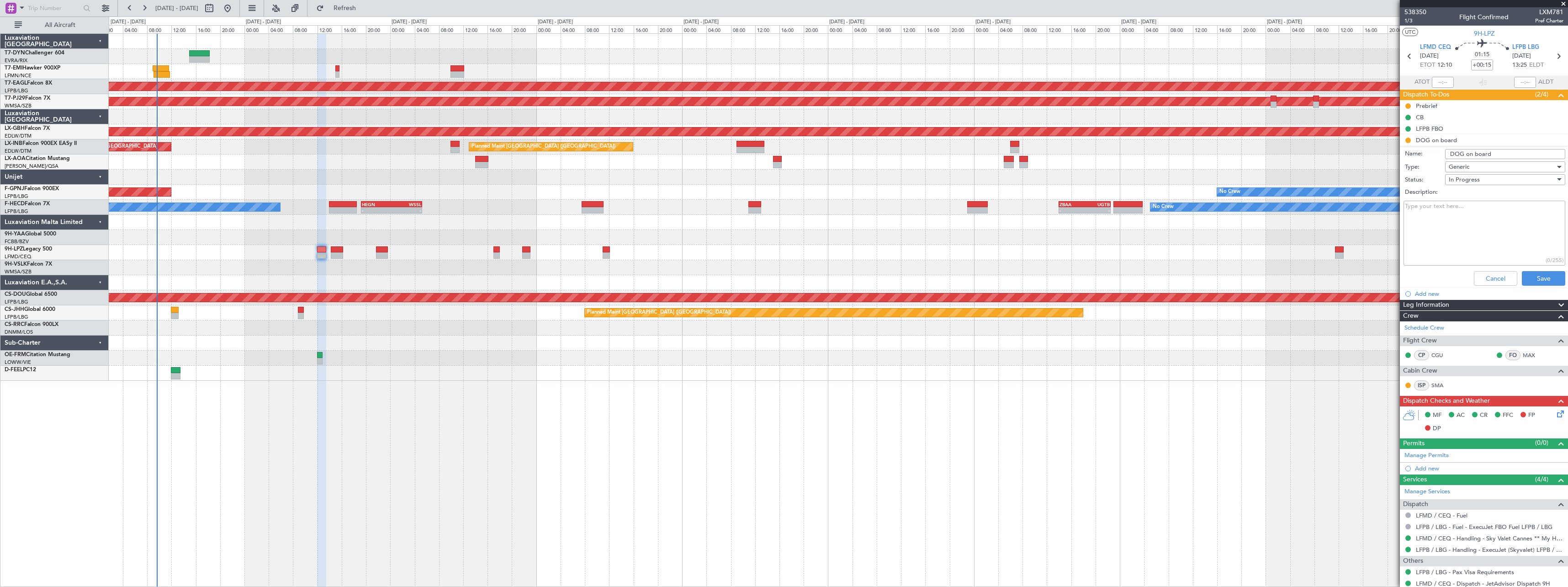
click at [1516, 161] on div "Generic" at bounding box center [1502, 167] width 107 height 14
click at [1496, 167] on div at bounding box center [784, 294] width 1568 height 587
click at [1491, 165] on div "Generic" at bounding box center [1502, 167] width 107 height 14
click at [1491, 165] on div at bounding box center [784, 294] width 1568 height 587
click at [1495, 182] on div "In Progress" at bounding box center [1502, 180] width 107 height 14
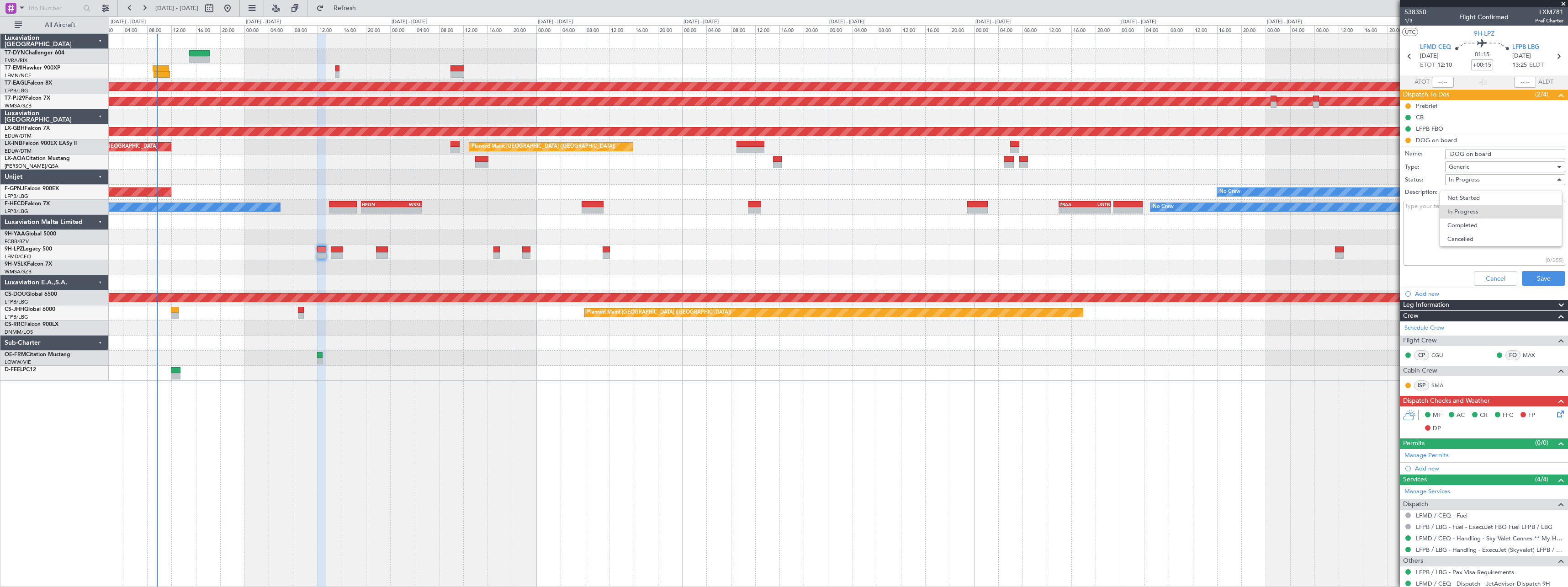
drag, startPoint x: 1484, startPoint y: 225, endPoint x: 1508, endPoint y: 242, distance: 29.4
click at [1484, 225] on span "Completed" at bounding box center [1501, 225] width 107 height 14
click at [1466, 213] on textarea "Description:" at bounding box center [1485, 233] width 162 height 65
type textarea "LFPB CONFIRM EVERYTHING IS IN ORDER - NO NEED EXTRA DOCUMENTS"
click at [1536, 274] on button "Save" at bounding box center [1543, 278] width 43 height 15
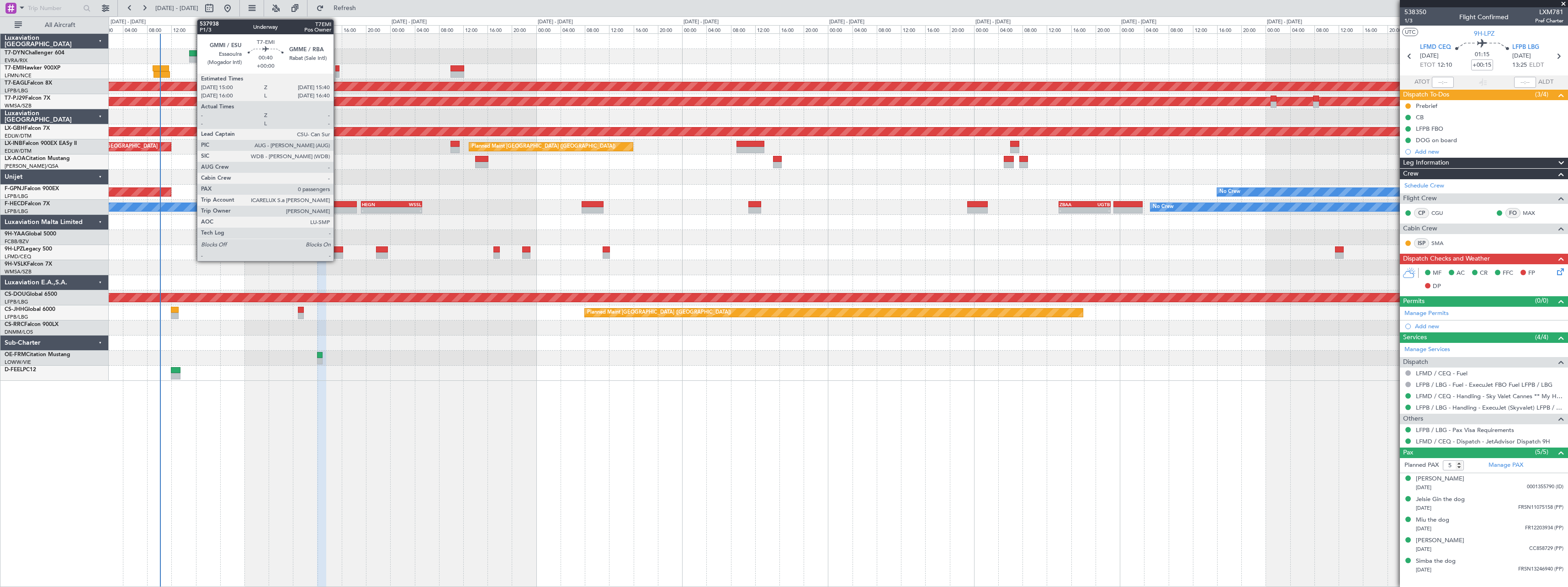
click at [338, 70] on div at bounding box center [337, 68] width 4 height 7
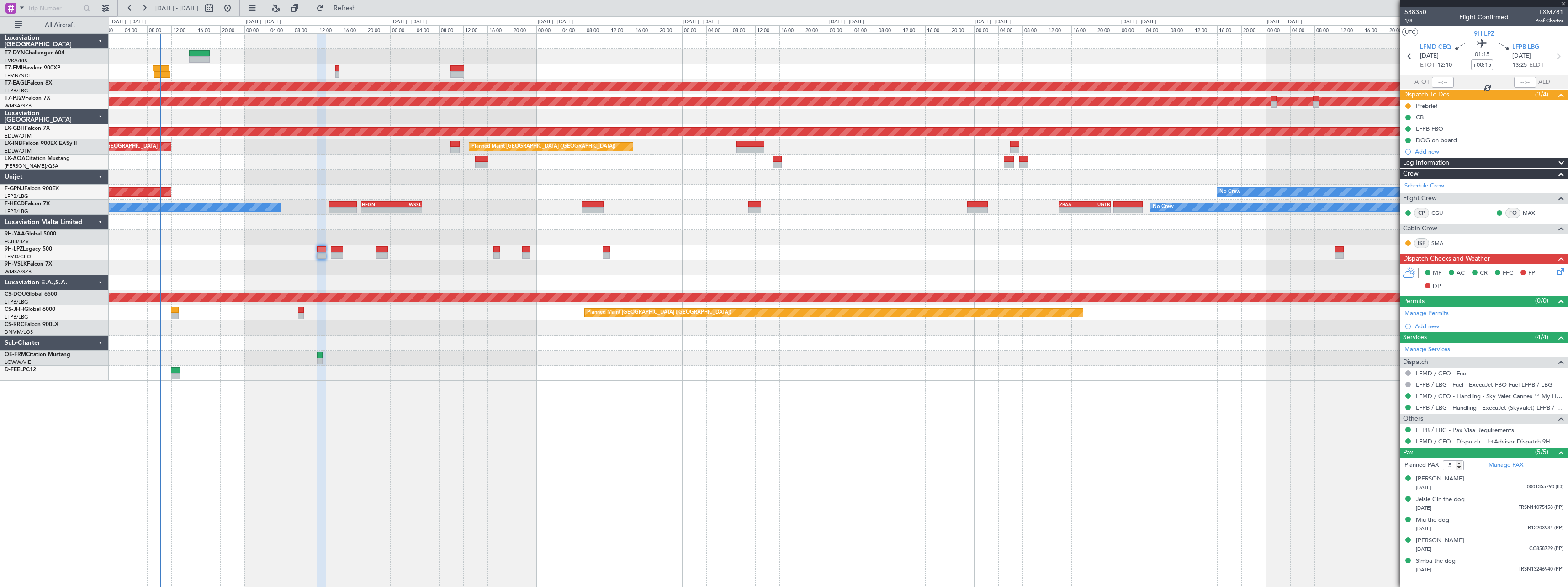
type input "0"
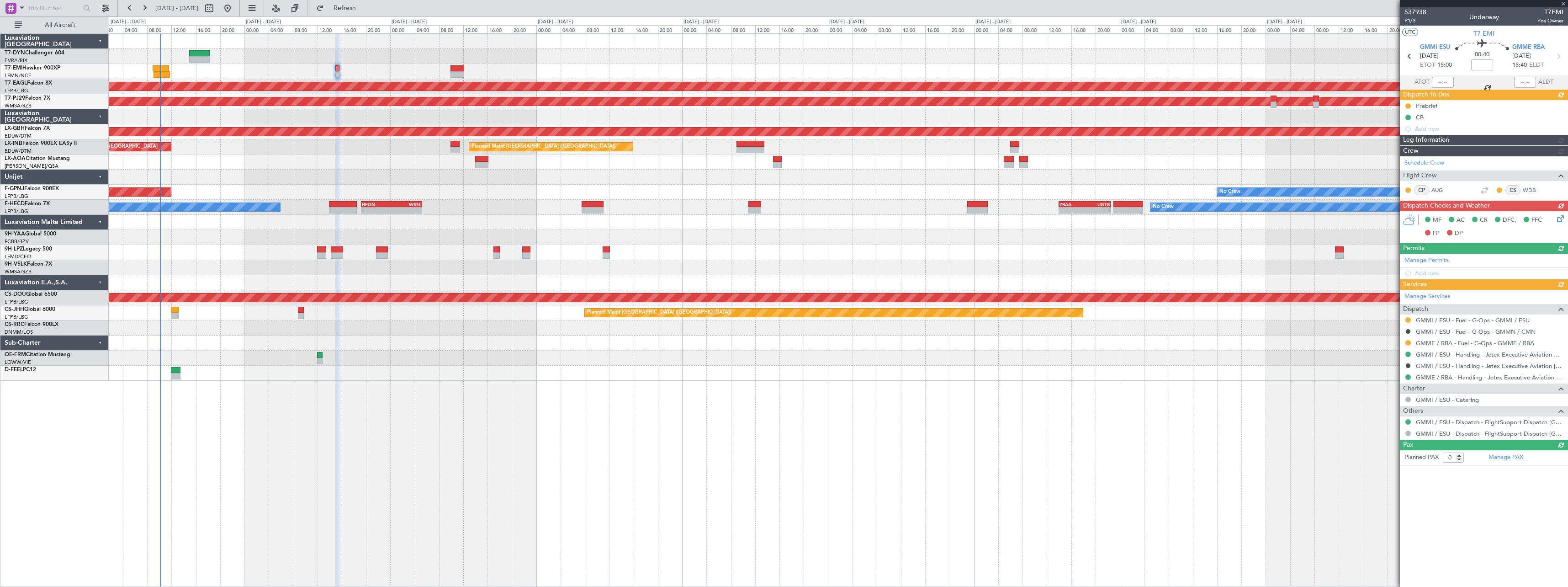
type input "-00:10"
